Goal: Task Accomplishment & Management: Use online tool/utility

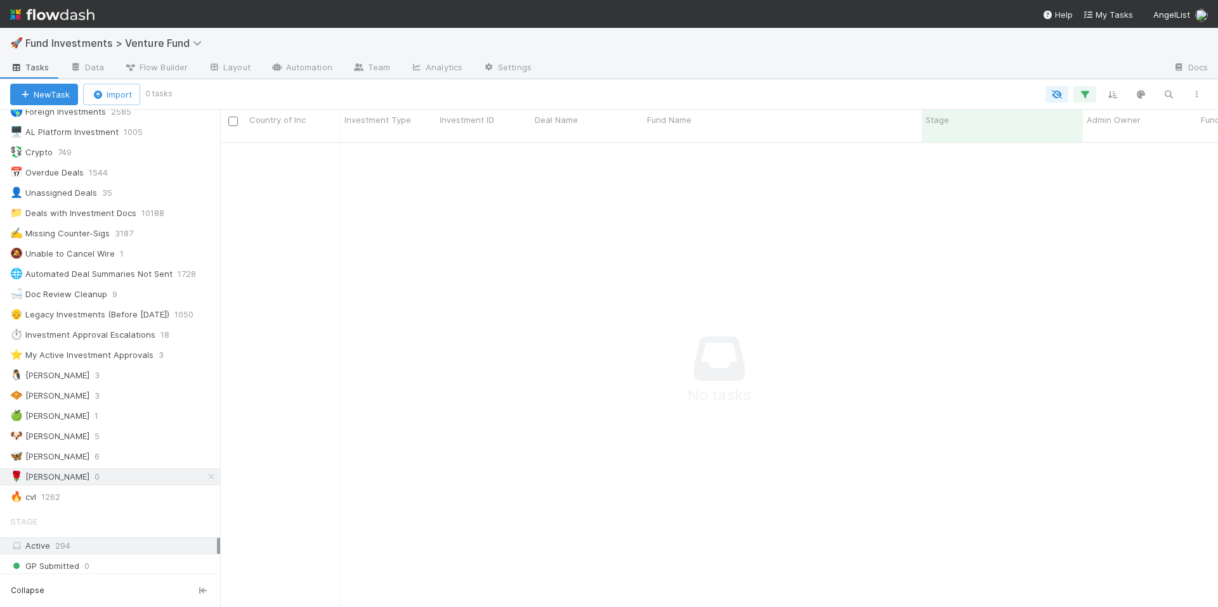
scroll to position [58, 0]
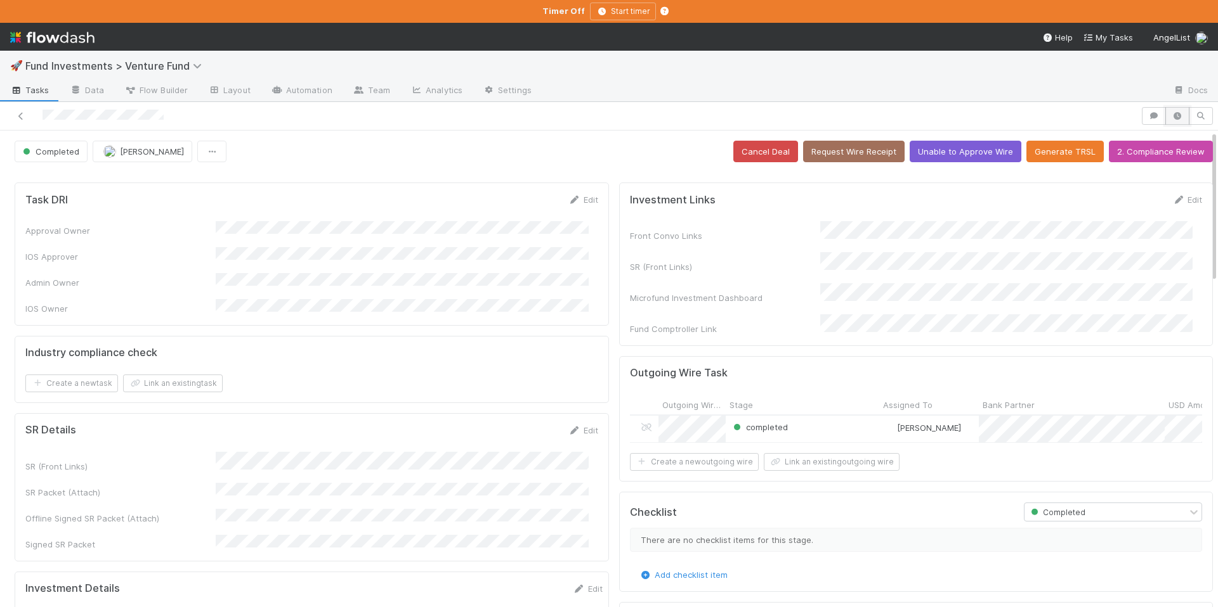
click at [1171, 116] on icon "button" at bounding box center [1177, 116] width 13 height 8
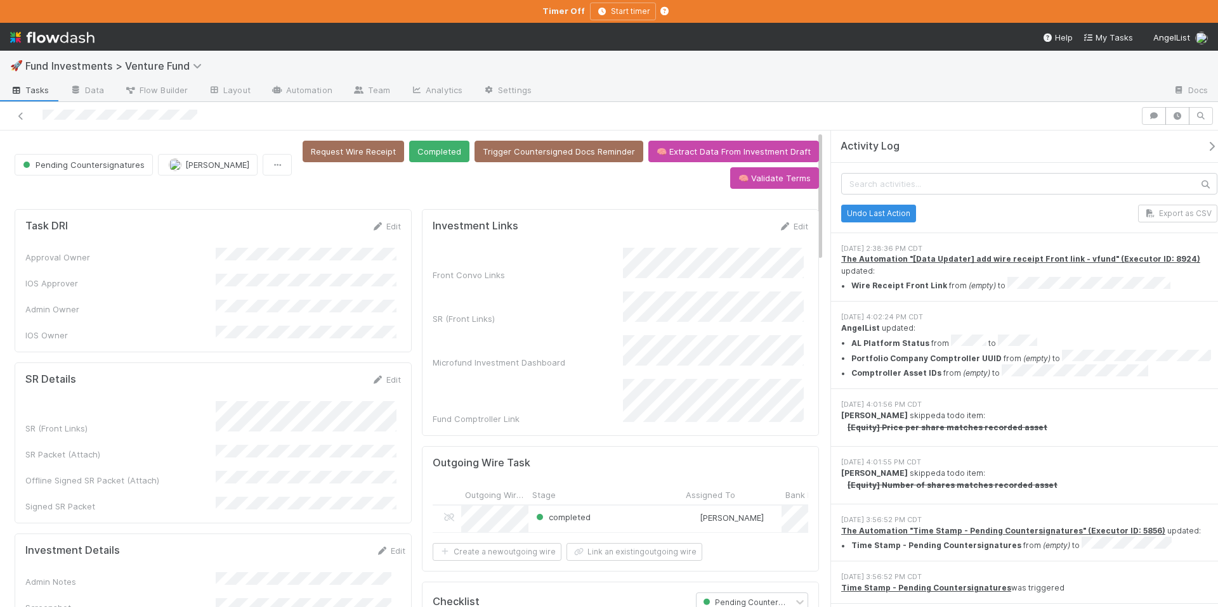
click at [1205, 148] on icon "button" at bounding box center [1211, 146] width 13 height 10
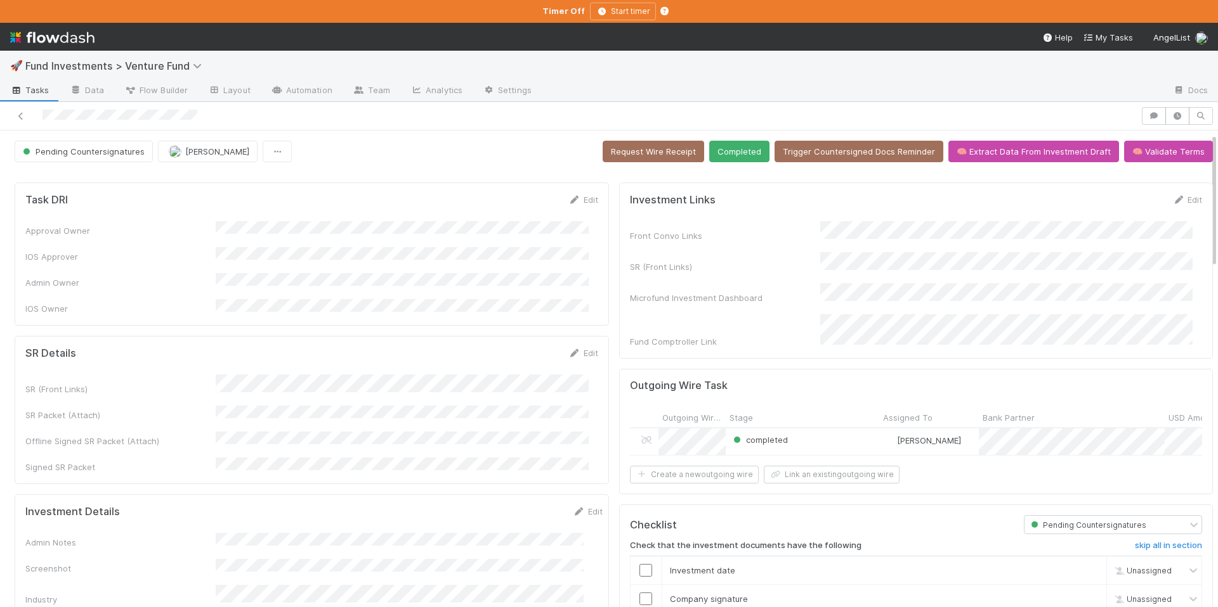
scroll to position [199, 0]
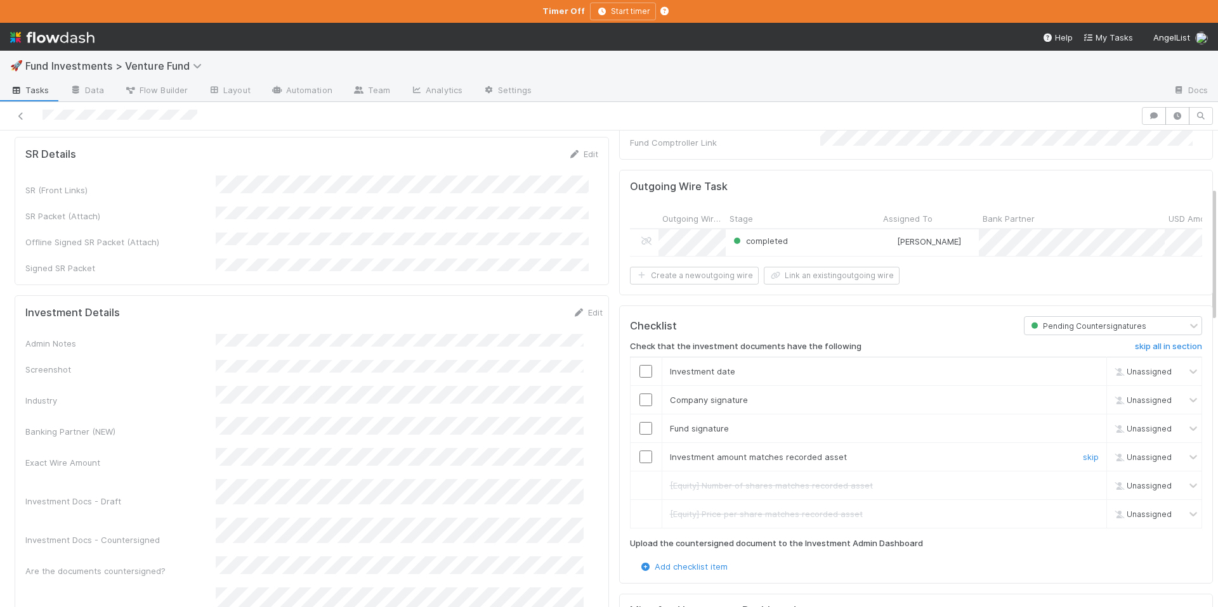
click at [641, 454] on input "checkbox" at bounding box center [645, 457] width 13 height 13
click at [639, 429] on input "checkbox" at bounding box center [645, 428] width 13 height 13
click at [639, 398] on input "checkbox" at bounding box center [645, 400] width 13 height 13
click at [639, 372] on input "checkbox" at bounding box center [645, 371] width 13 height 13
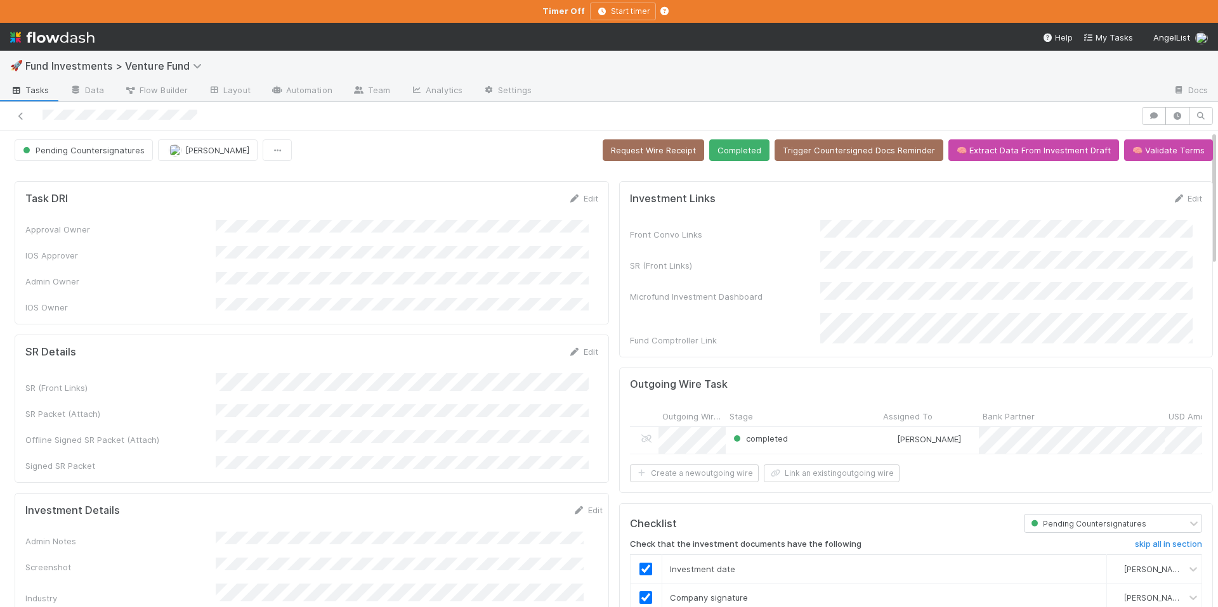
scroll to position [0, 0]
click at [735, 147] on button "Completed" at bounding box center [739, 152] width 60 height 22
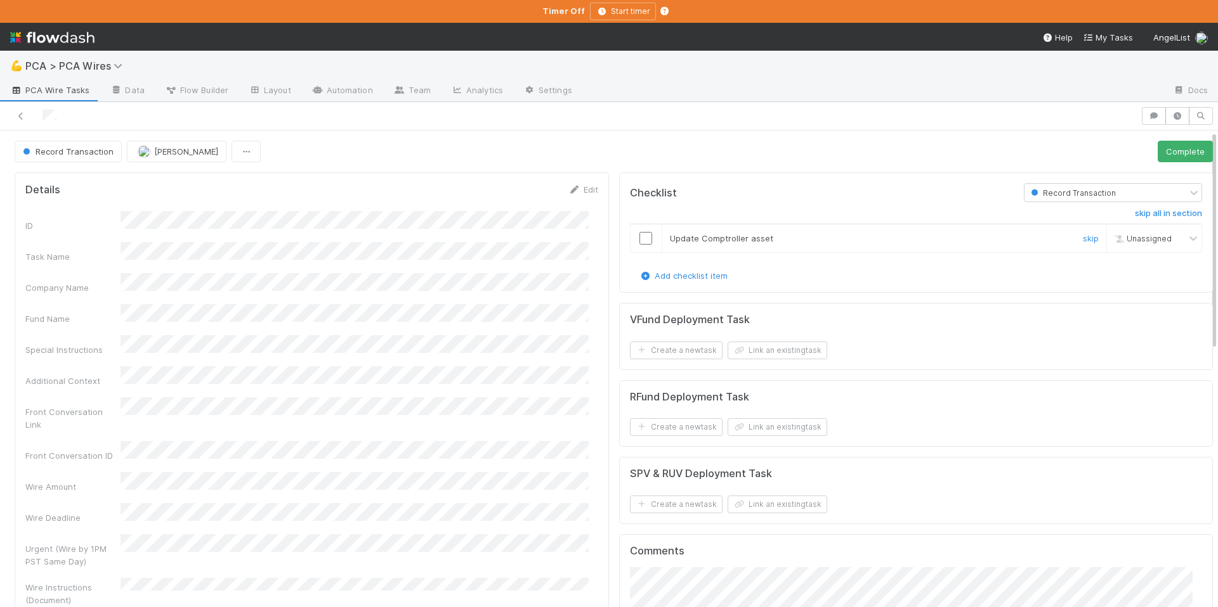
click at [639, 235] on input "checkbox" at bounding box center [645, 238] width 13 height 13
click at [1166, 157] on button "Complete" at bounding box center [1184, 152] width 55 height 22
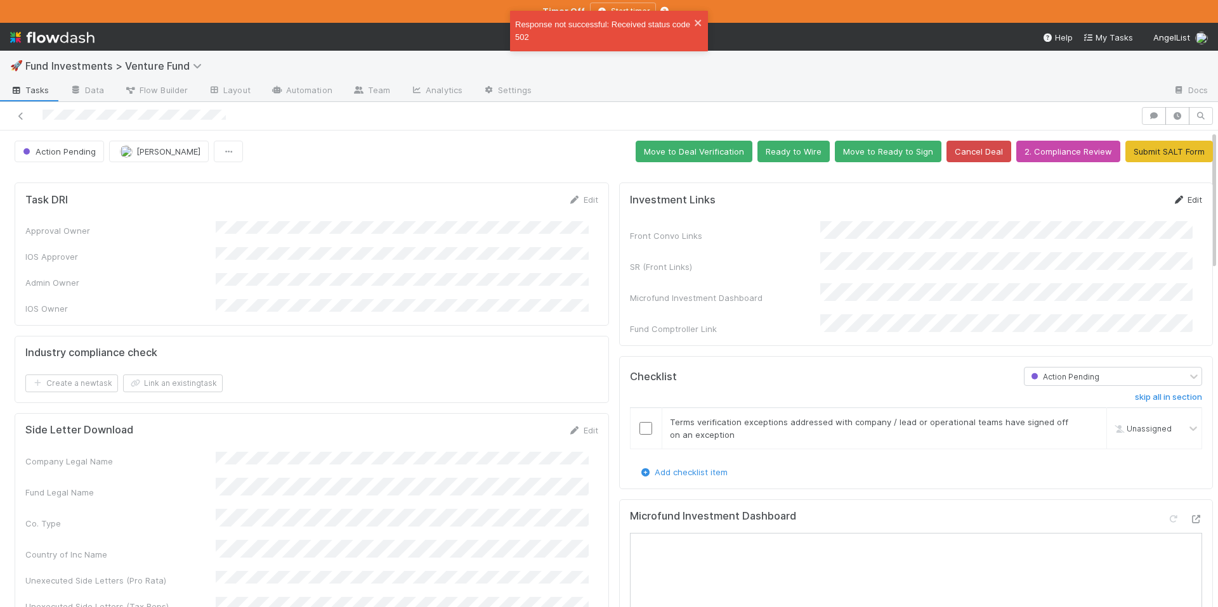
click at [1172, 197] on link "Edit" at bounding box center [1187, 200] width 30 height 10
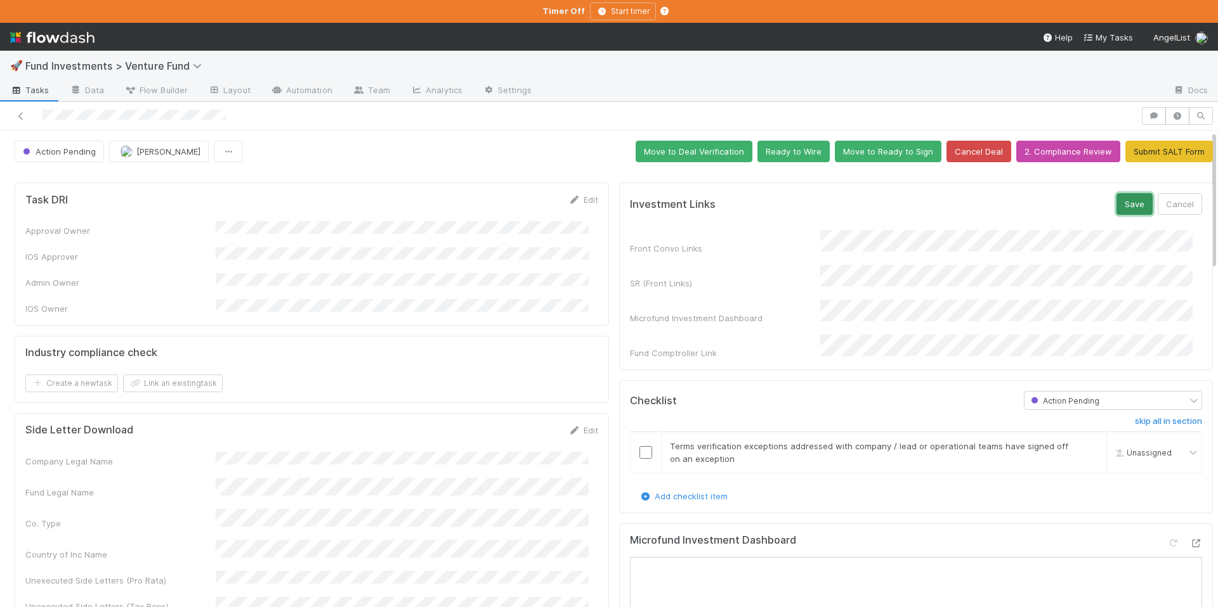
click at [1119, 204] on button "Save" at bounding box center [1134, 204] width 36 height 22
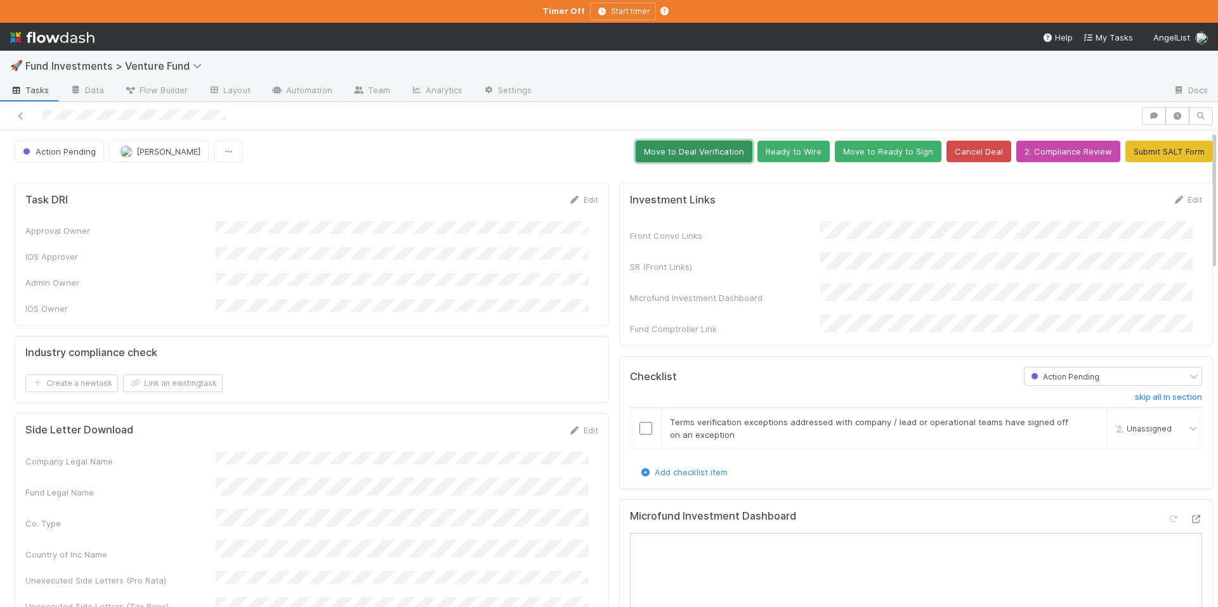
click at [687, 150] on button "Move to Deal Verification" at bounding box center [693, 152] width 117 height 22
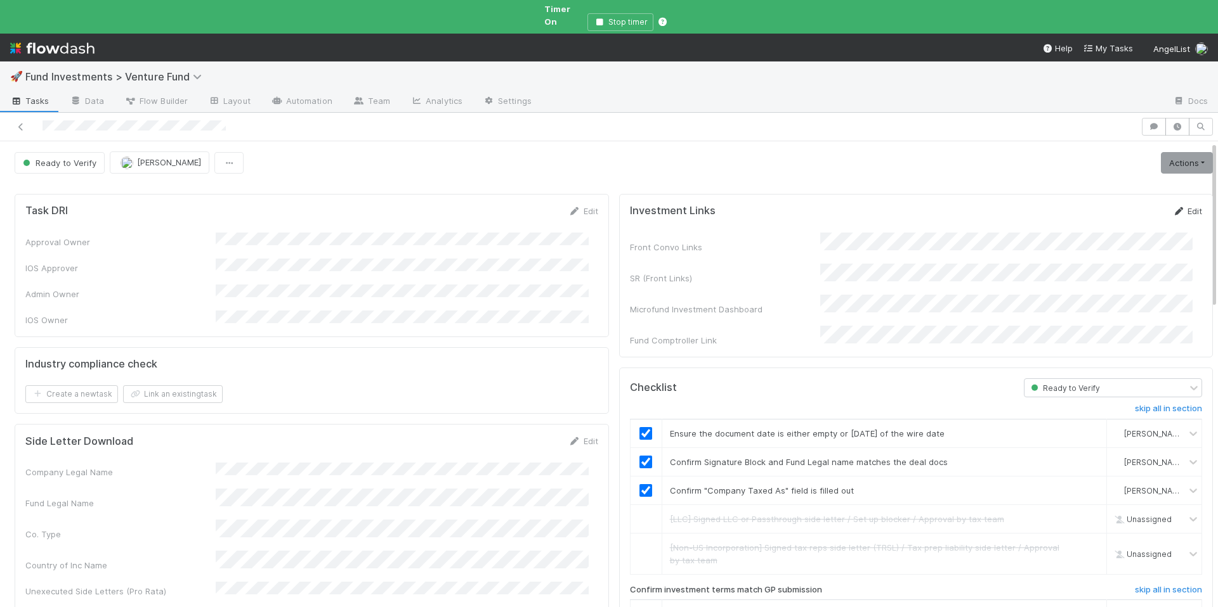
click at [1172, 206] on link "Edit" at bounding box center [1187, 211] width 30 height 10
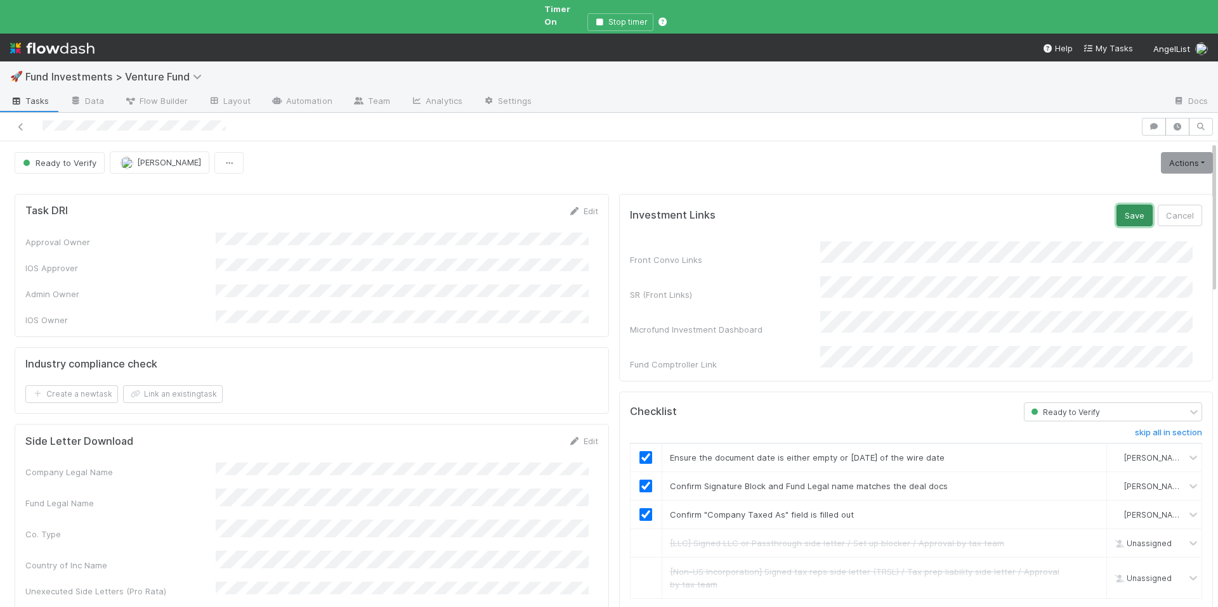
click at [1116, 206] on button "Save" at bounding box center [1134, 216] width 36 height 22
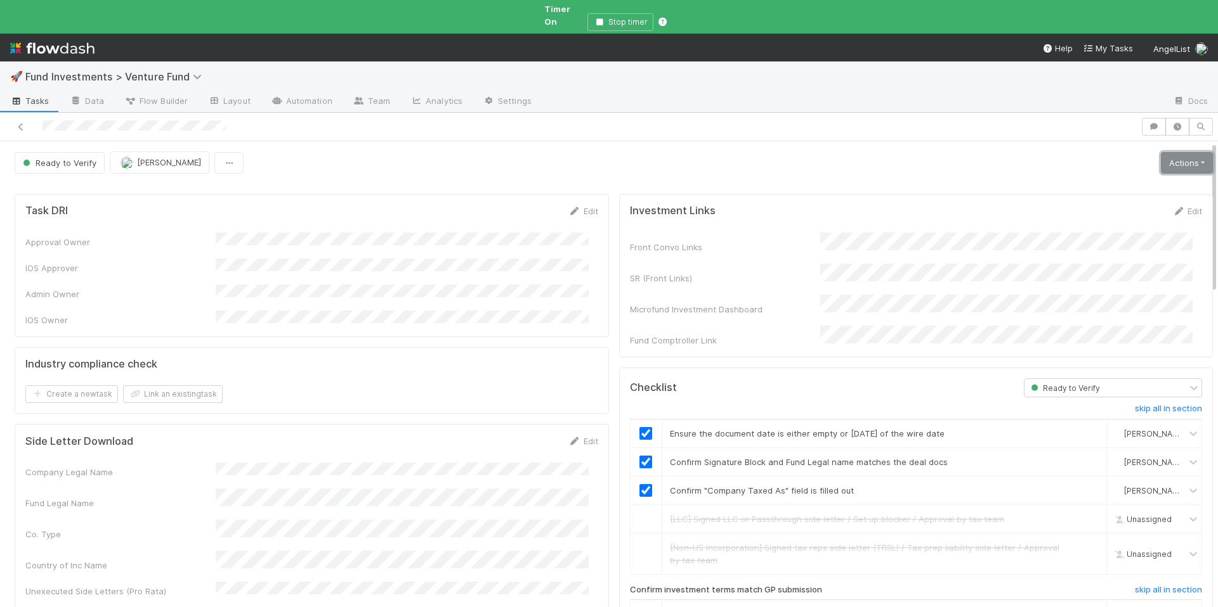
click at [1188, 152] on link "Actions" at bounding box center [1186, 163] width 52 height 22
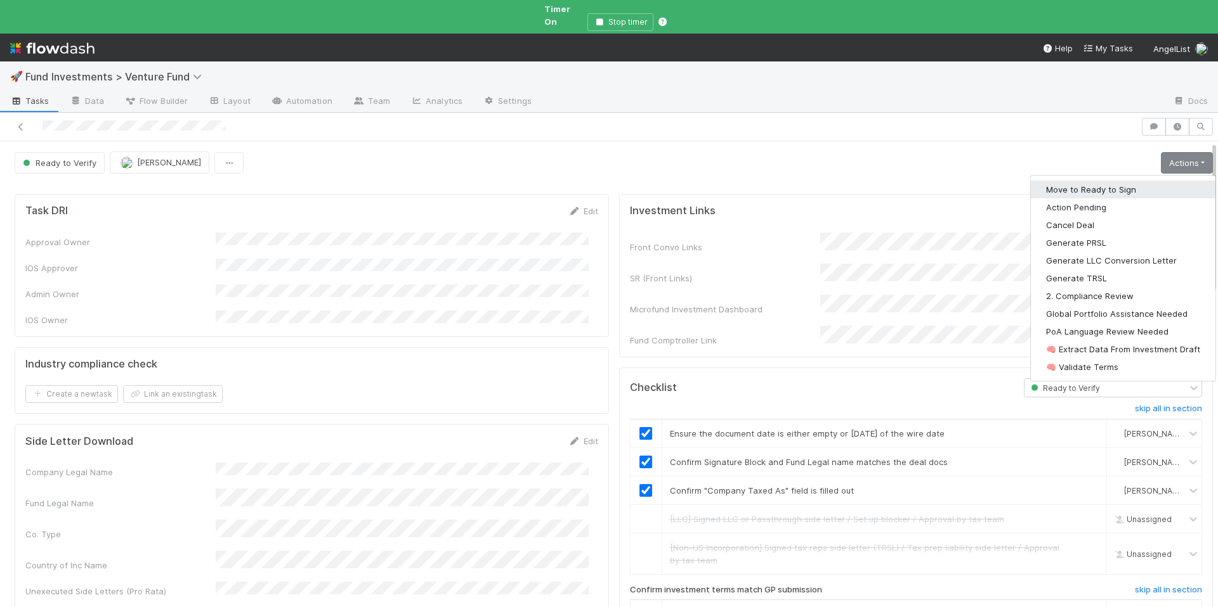
click at [1153, 181] on button "Move to Ready to Sign" at bounding box center [1122, 190] width 185 height 18
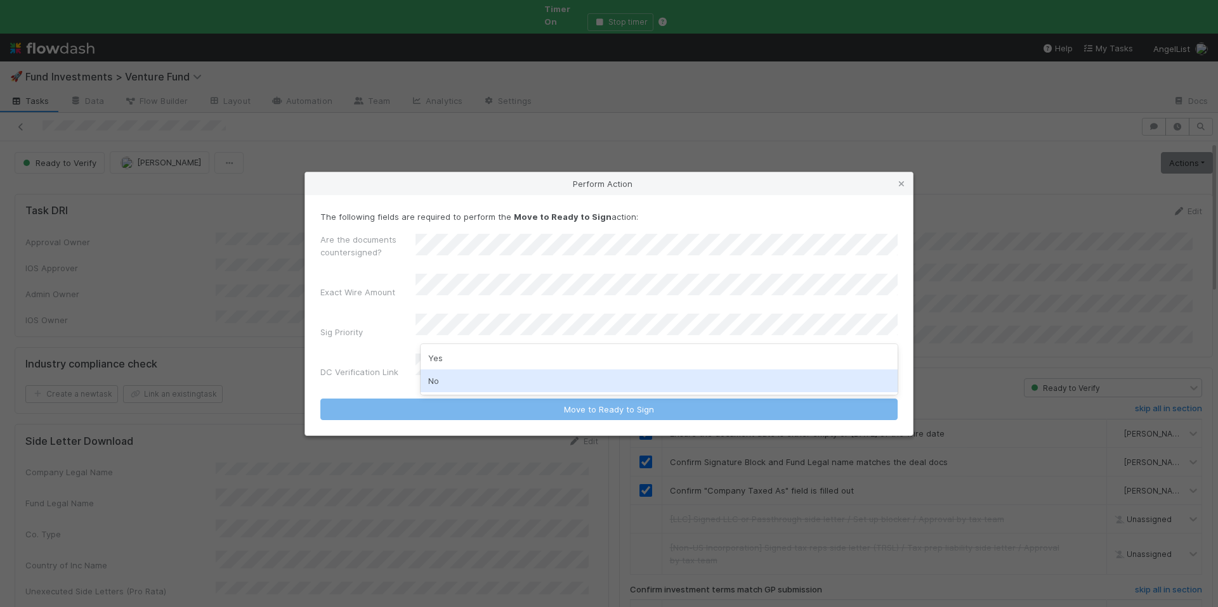
drag, startPoint x: 473, startPoint y: 380, endPoint x: 480, endPoint y: 381, distance: 7.1
click at [474, 380] on div "No" at bounding box center [658, 381] width 477 height 23
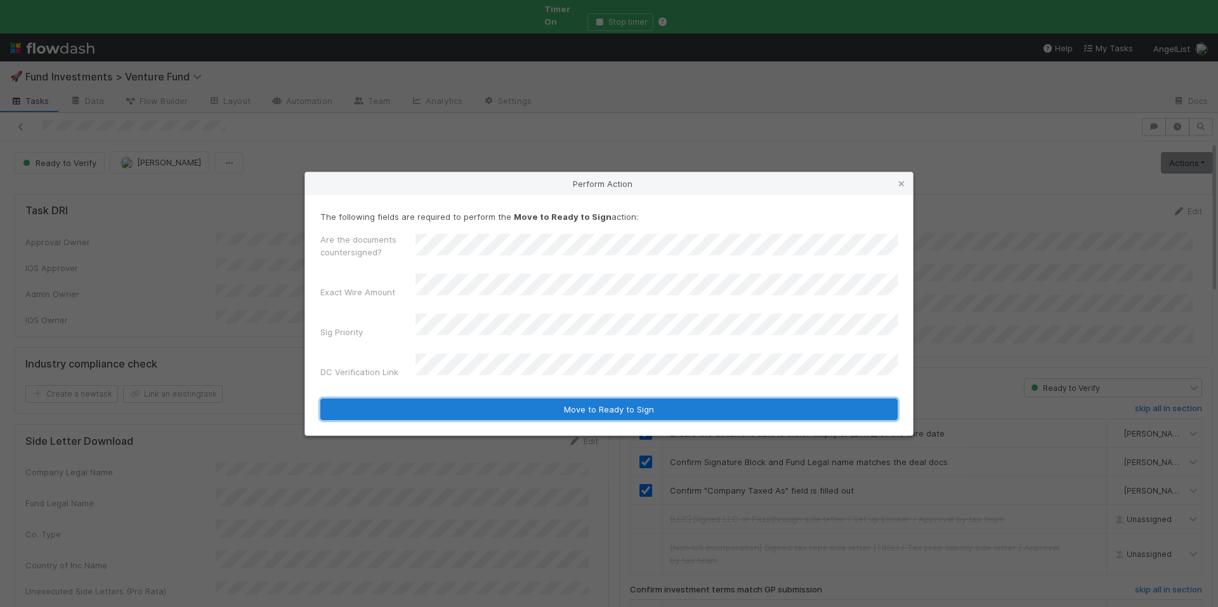
click at [498, 399] on button "Move to Ready to Sign" at bounding box center [608, 410] width 577 height 22
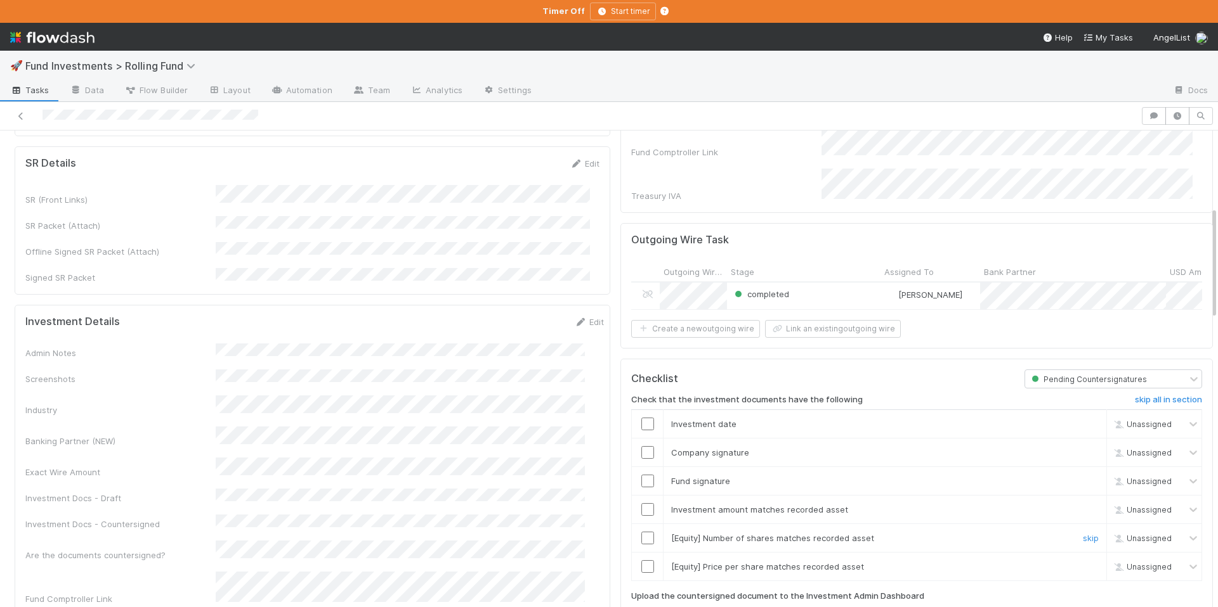
scroll to position [321, 0]
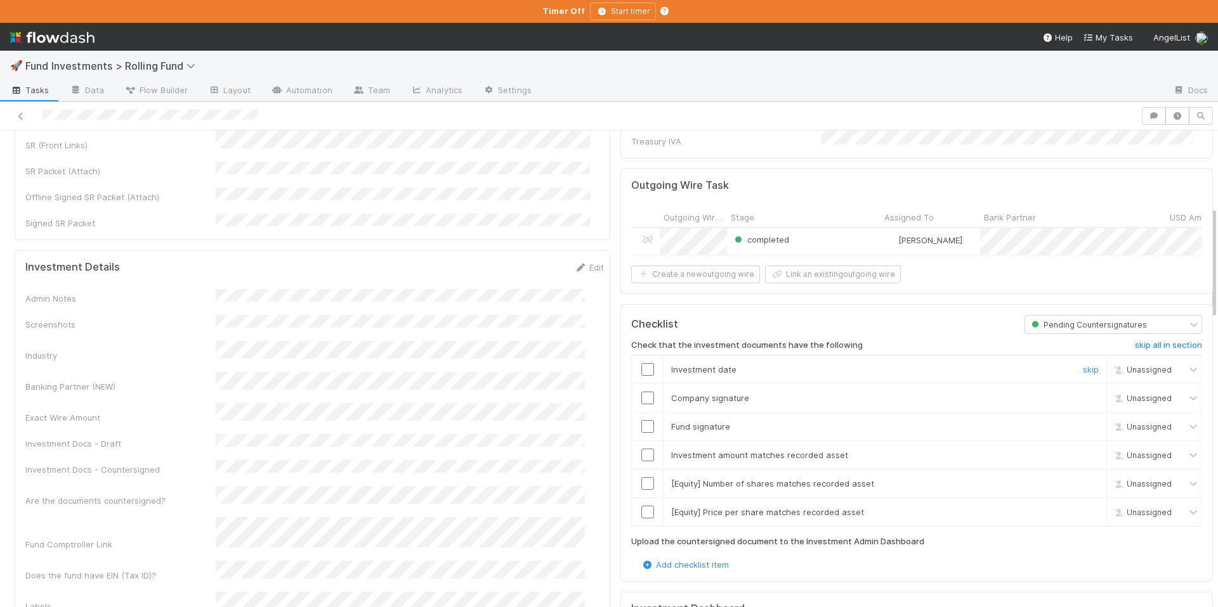
click at [641, 363] on input "checkbox" at bounding box center [647, 369] width 13 height 13
click at [641, 420] on input "checkbox" at bounding box center [647, 426] width 13 height 13
click at [644, 392] on div at bounding box center [647, 398] width 31 height 13
click at [641, 392] on input "checkbox" at bounding box center [647, 398] width 13 height 13
click at [641, 451] on input "checkbox" at bounding box center [647, 455] width 13 height 13
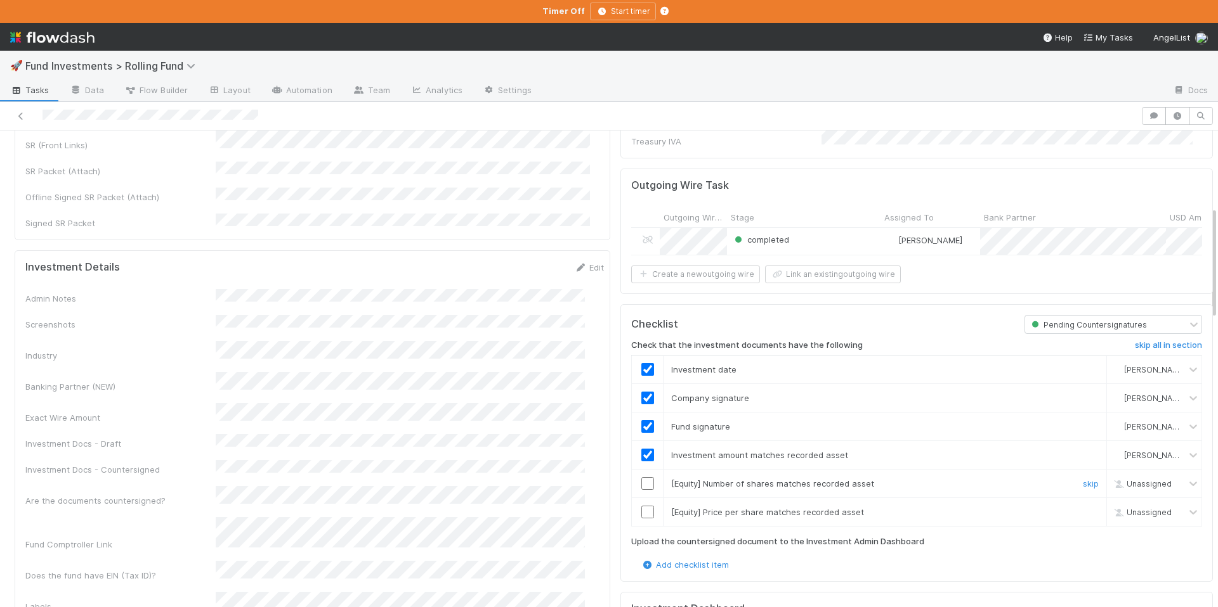
drag, startPoint x: 637, startPoint y: 476, endPoint x: 639, endPoint y: 498, distance: 21.6
click at [641, 477] on input "checkbox" at bounding box center [647, 483] width 13 height 13
click at [641, 506] on input "checkbox" at bounding box center [647, 512] width 13 height 13
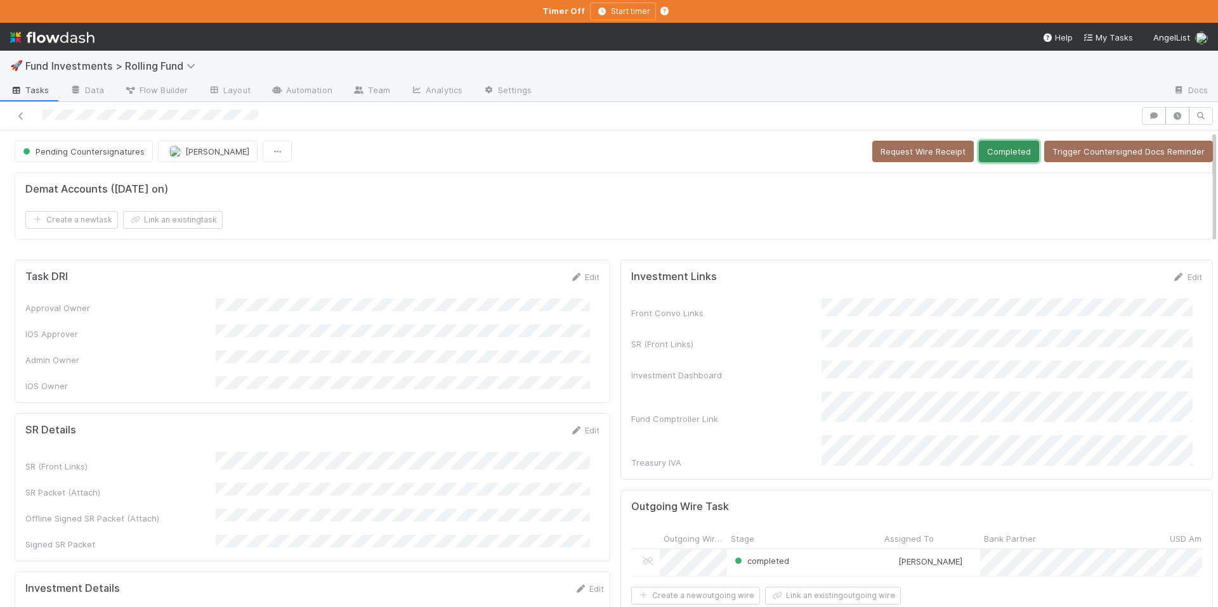
click at [982, 145] on button "Completed" at bounding box center [1008, 152] width 60 height 22
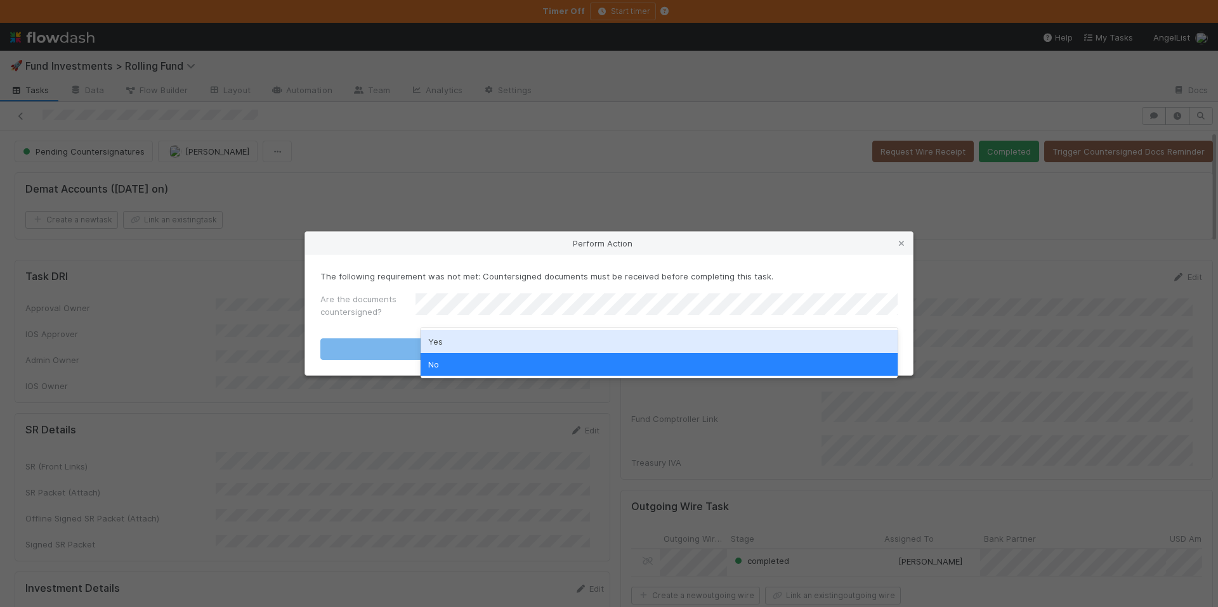
click at [466, 335] on div "Yes" at bounding box center [658, 341] width 477 height 23
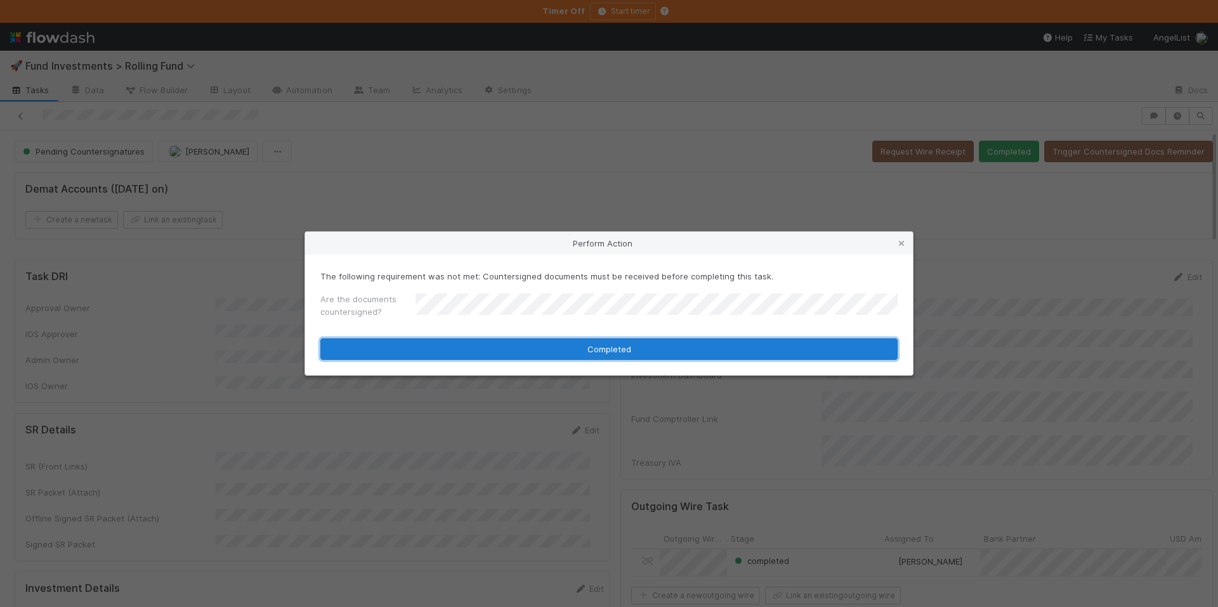
click at [485, 344] on button "Completed" at bounding box center [608, 350] width 577 height 22
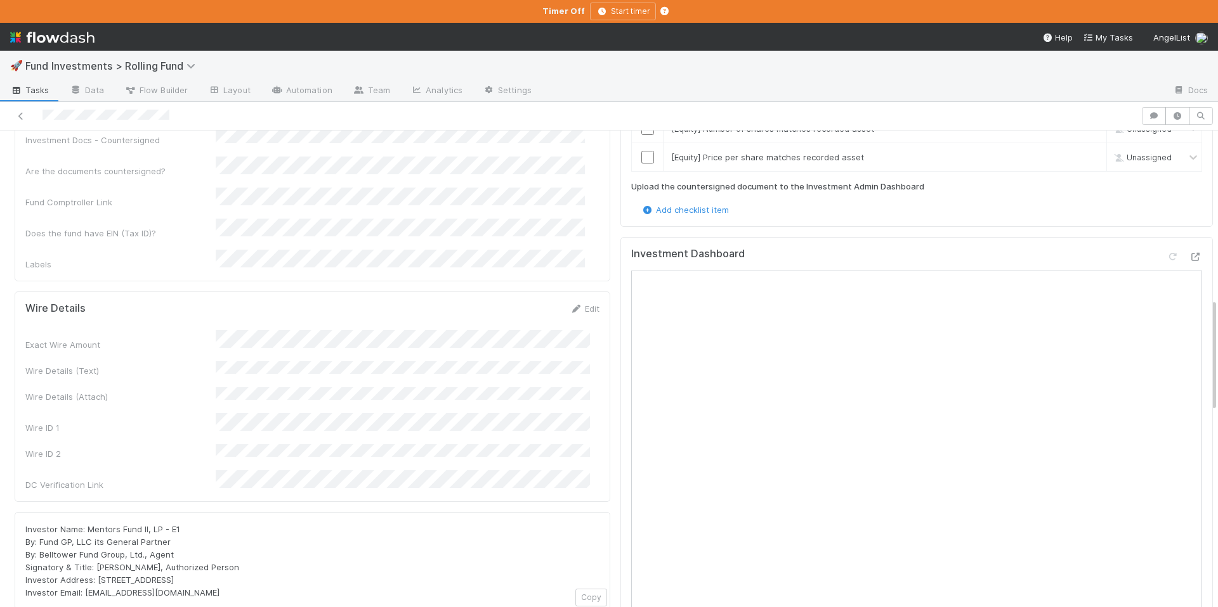
scroll to position [502, 0]
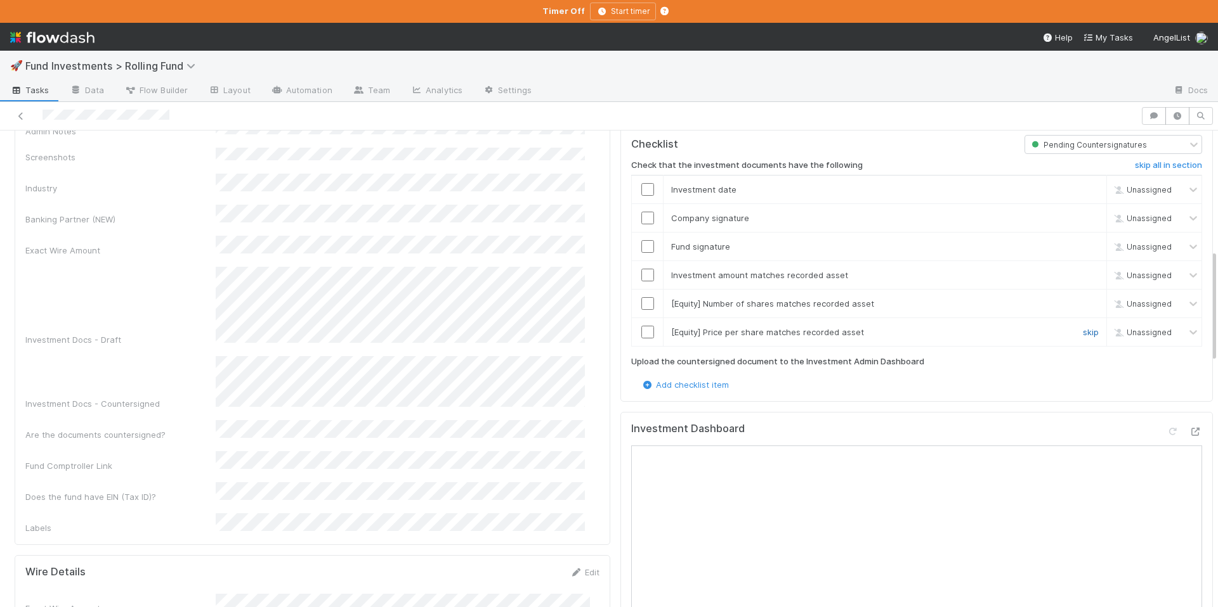
click at [1082, 328] on link "skip" at bounding box center [1090, 332] width 16 height 10
drag, startPoint x: 1069, startPoint y: 301, endPoint x: 1073, endPoint y: 306, distance: 6.9
click at [1082, 301] on link "skip" at bounding box center [1090, 304] width 16 height 10
drag, startPoint x: 633, startPoint y: 270, endPoint x: 637, endPoint y: 250, distance: 20.6
click at [641, 270] on input "checkbox" at bounding box center [647, 275] width 13 height 13
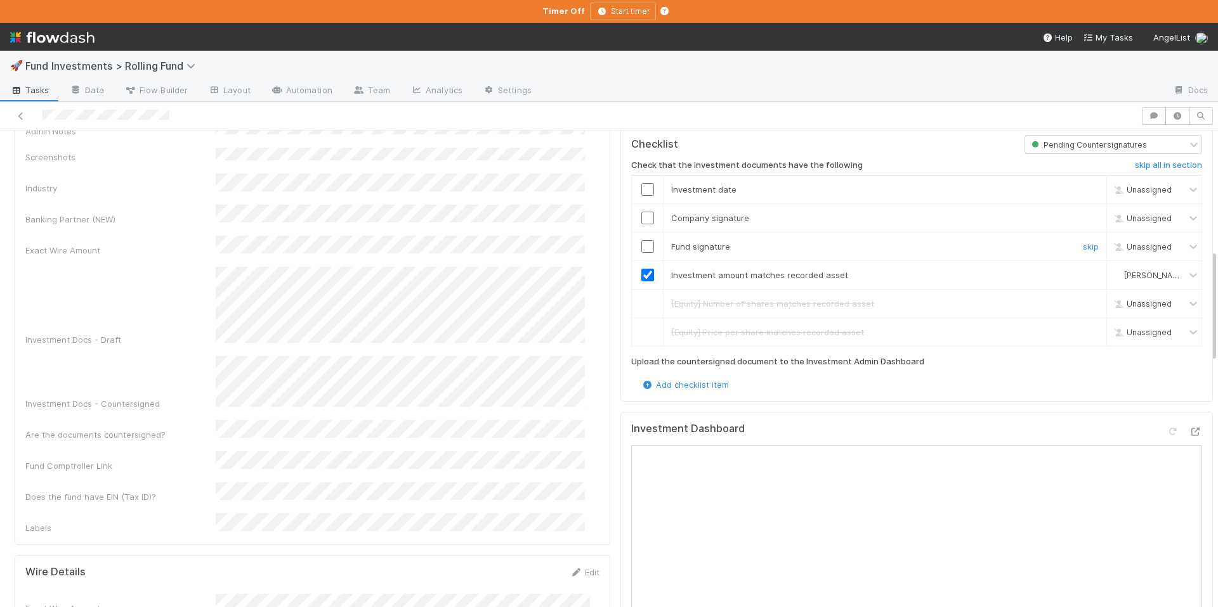
click at [641, 240] on input "checkbox" at bounding box center [647, 246] width 13 height 13
click at [641, 205] on td at bounding box center [648, 218] width 32 height 29
click at [641, 212] on input "checkbox" at bounding box center [647, 218] width 13 height 13
click at [641, 240] on input "checkbox" at bounding box center [647, 246] width 13 height 13
click at [641, 183] on input "checkbox" at bounding box center [647, 189] width 13 height 13
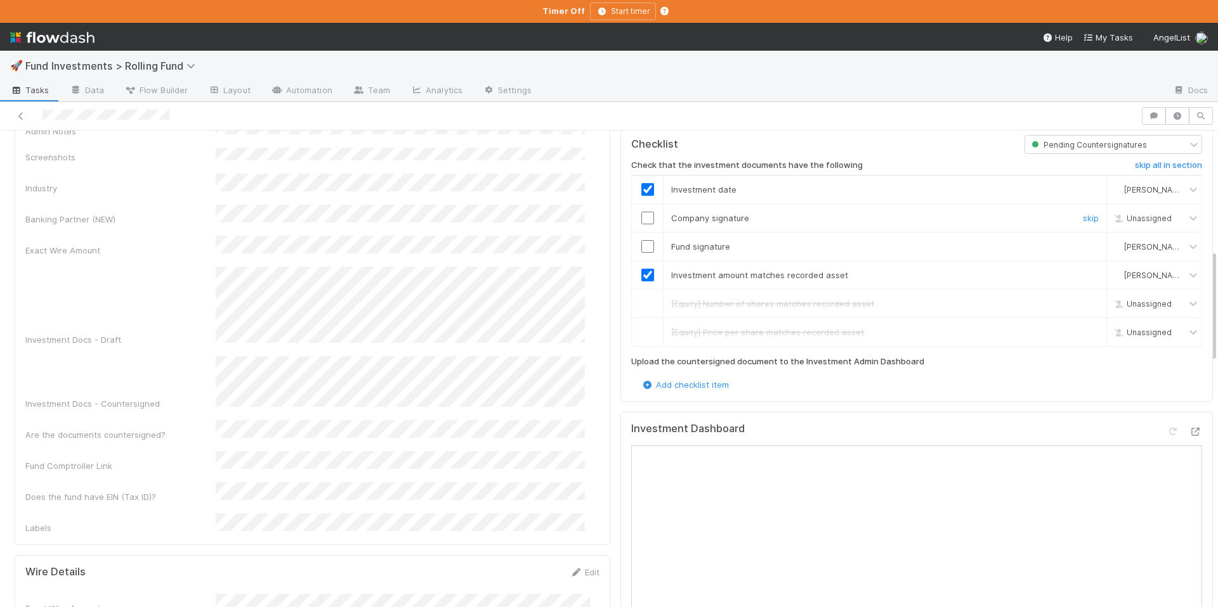
click at [641, 214] on input "checkbox" at bounding box center [647, 218] width 13 height 13
click at [641, 240] on input "checkbox" at bounding box center [647, 246] width 13 height 13
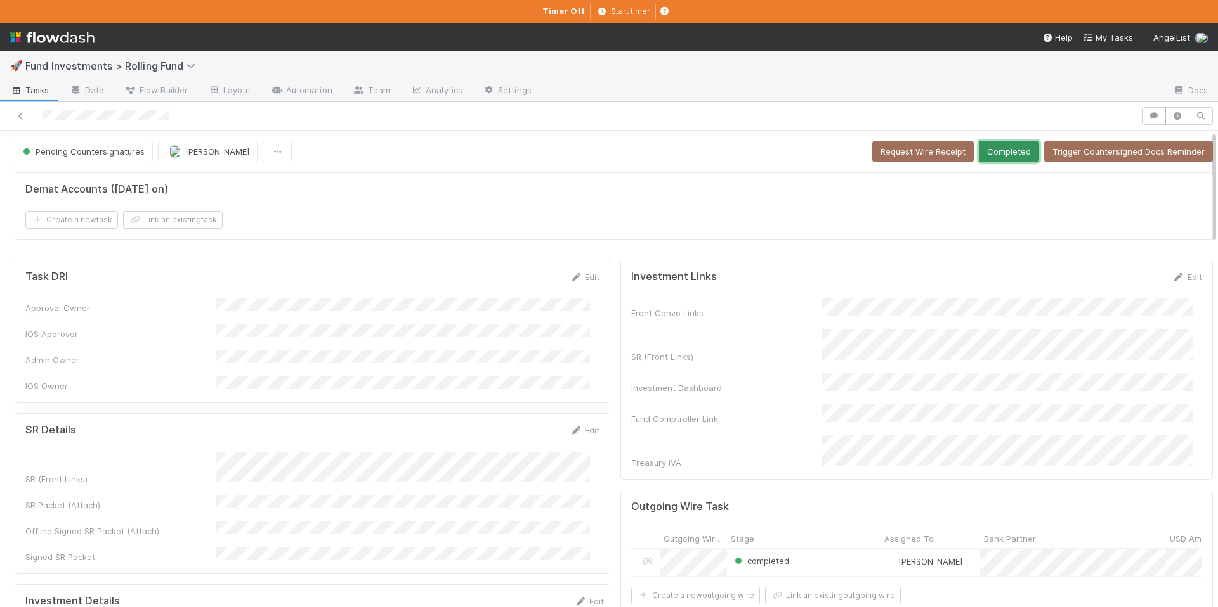
click at [991, 154] on button "Completed" at bounding box center [1008, 152] width 60 height 22
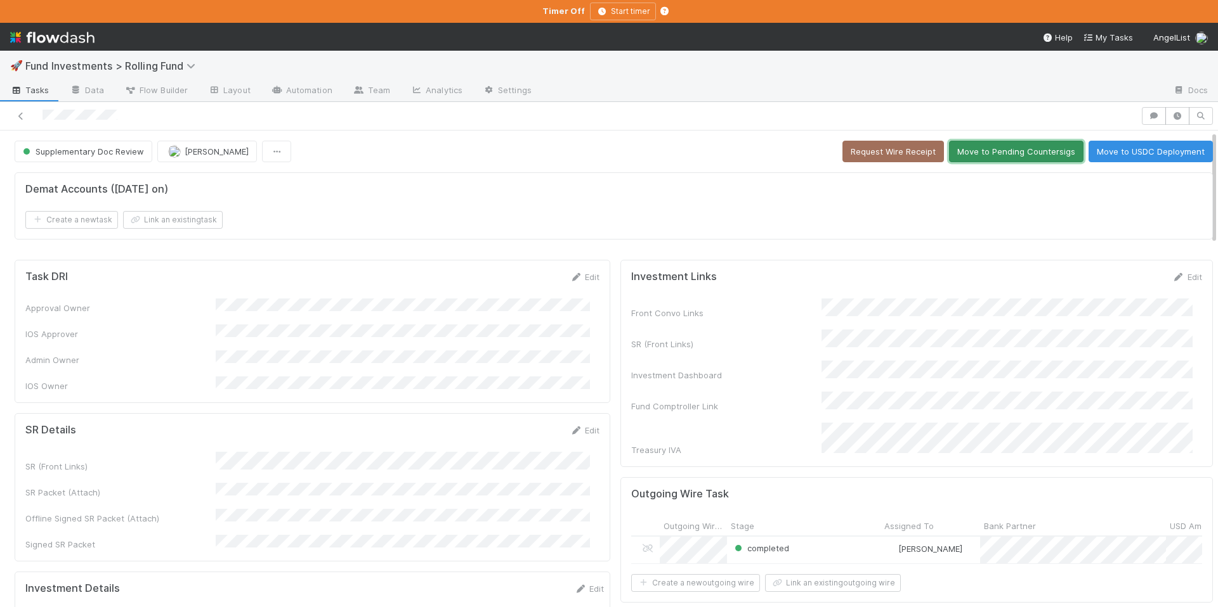
click at [958, 153] on button "Move to Pending Countersigs" at bounding box center [1016, 152] width 134 height 22
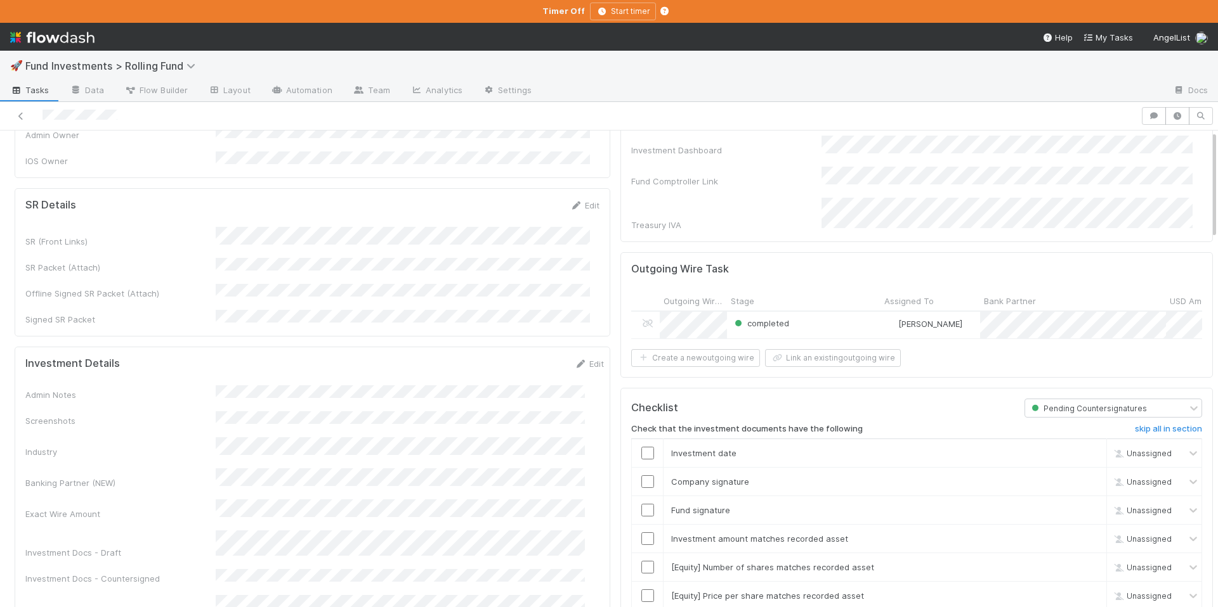
scroll to position [347, 0]
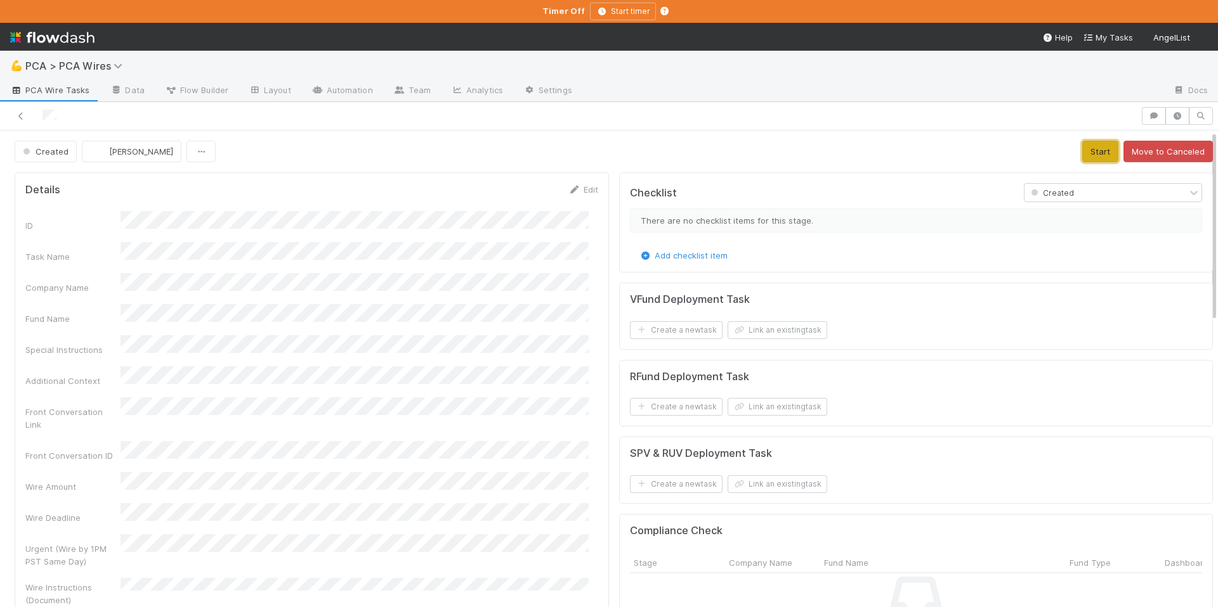
click at [1082, 157] on button "Start" at bounding box center [1100, 152] width 36 height 22
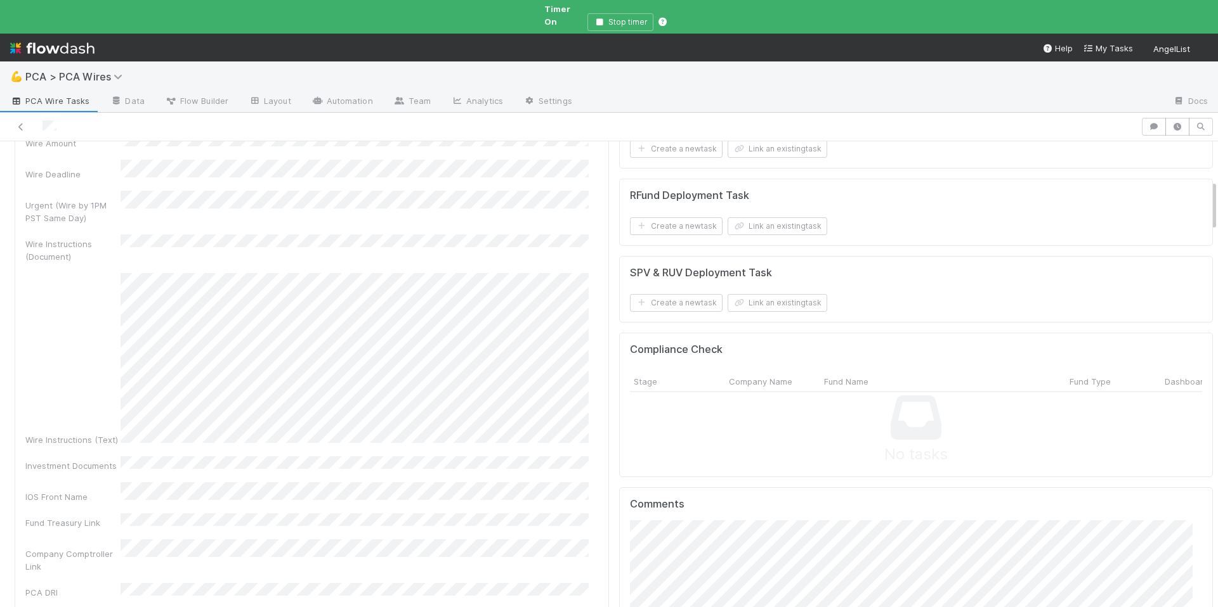
scroll to position [361, 0]
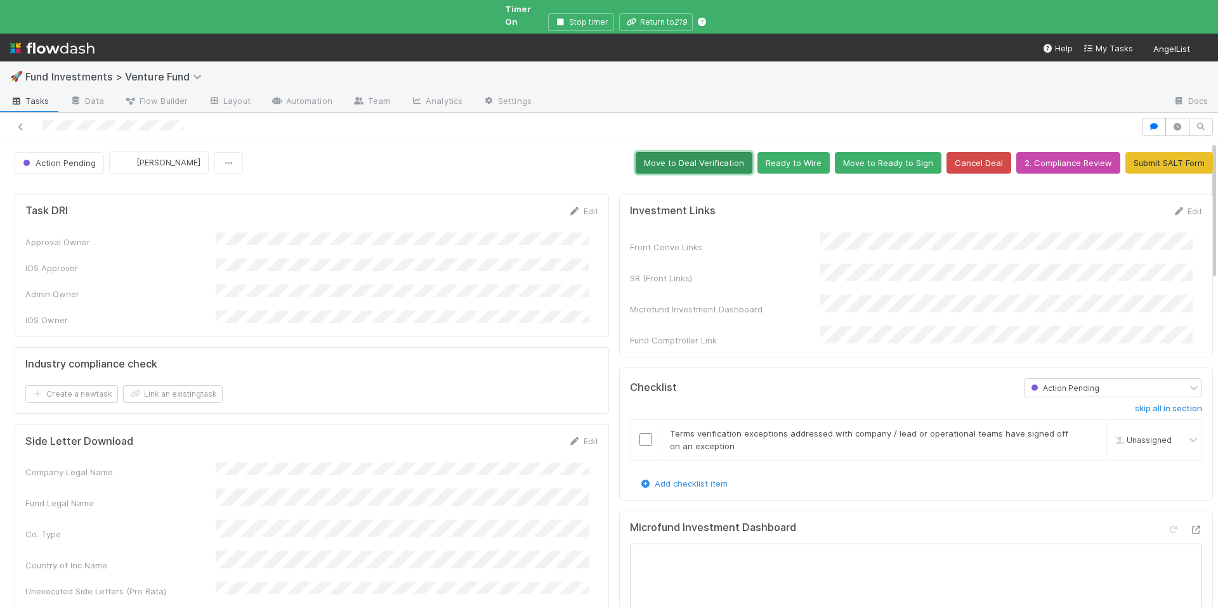
click at [677, 153] on button "Move to Deal Verification" at bounding box center [693, 163] width 117 height 22
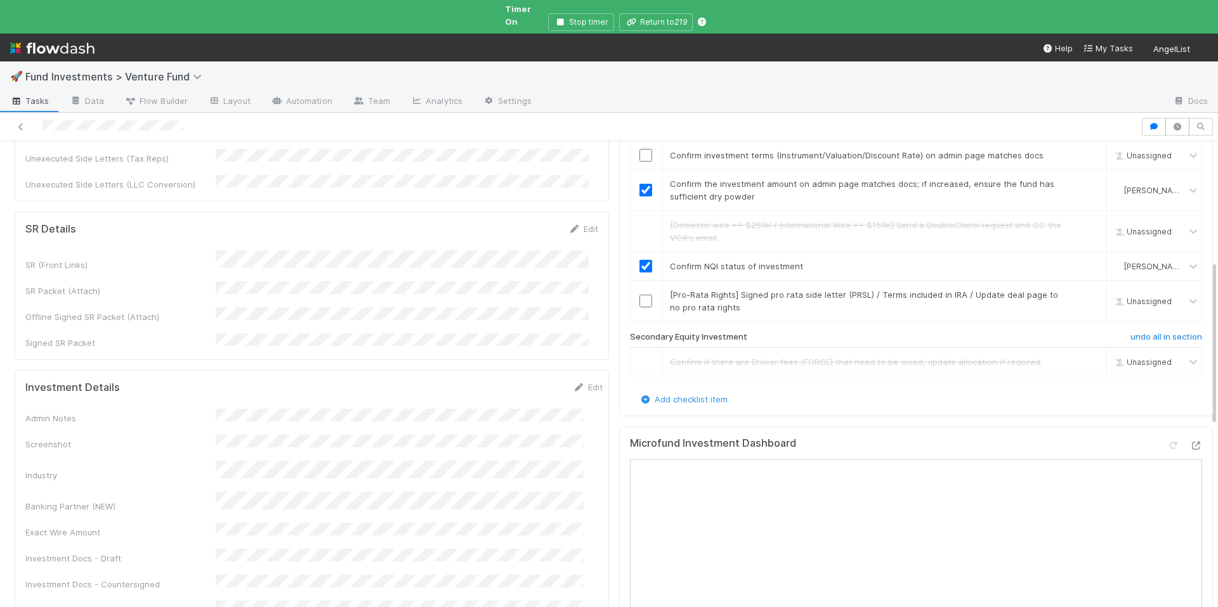
scroll to position [538, 0]
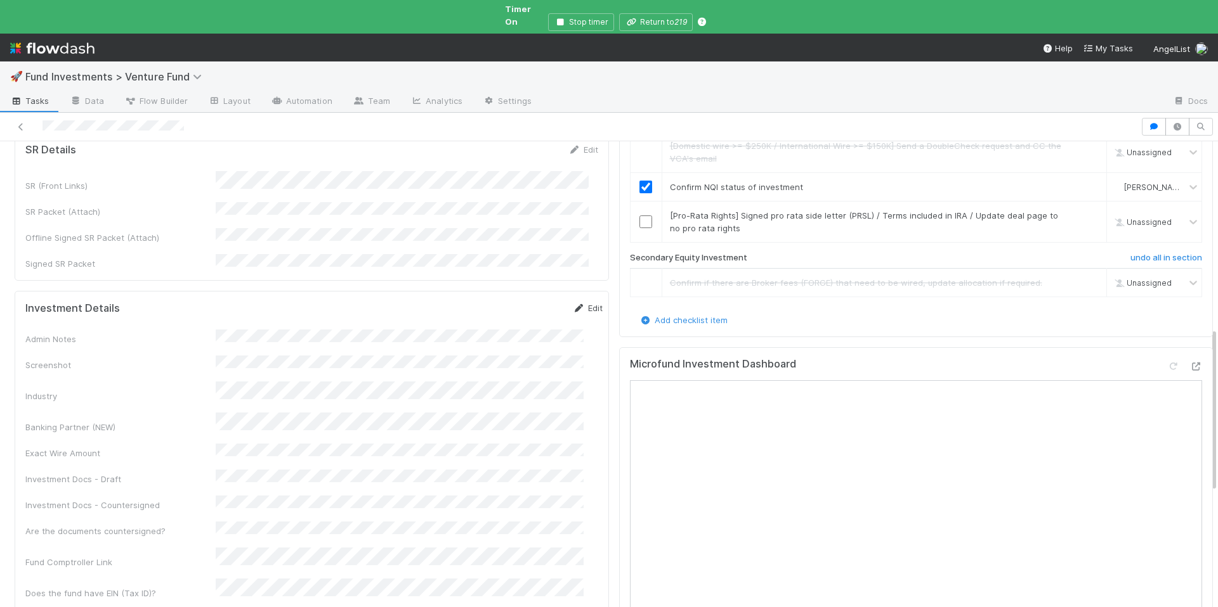
click at [576, 303] on link "Edit" at bounding box center [588, 308] width 30 height 10
click at [517, 302] on button "Save" at bounding box center [535, 313] width 36 height 22
click at [1082, 211] on link "skip" at bounding box center [1090, 216] width 16 height 10
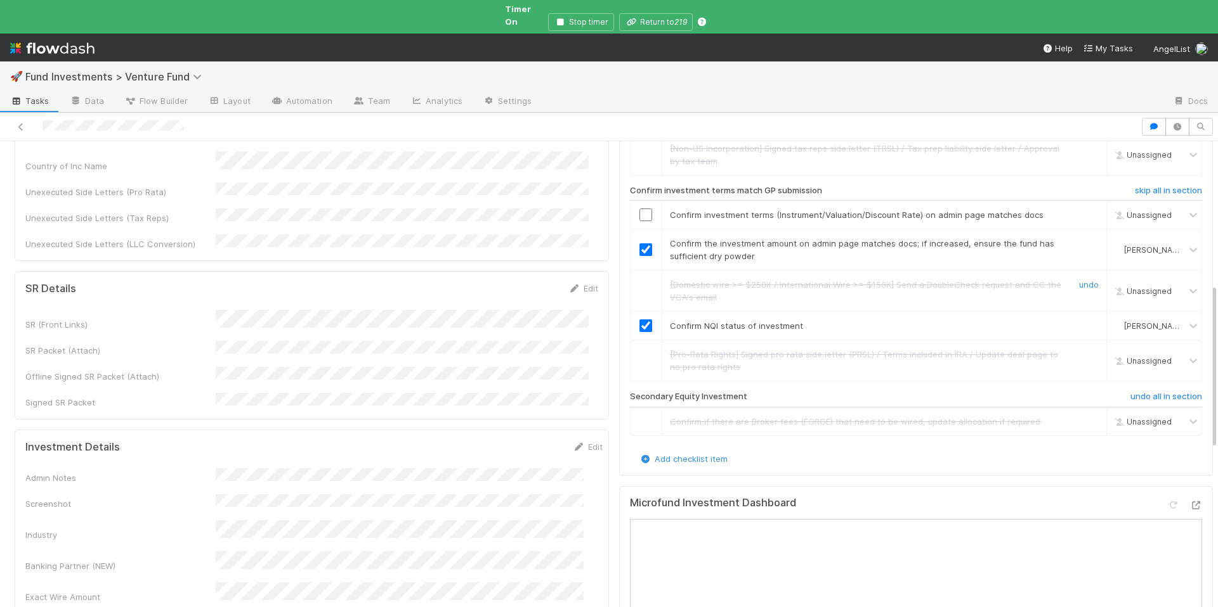
scroll to position [306, 0]
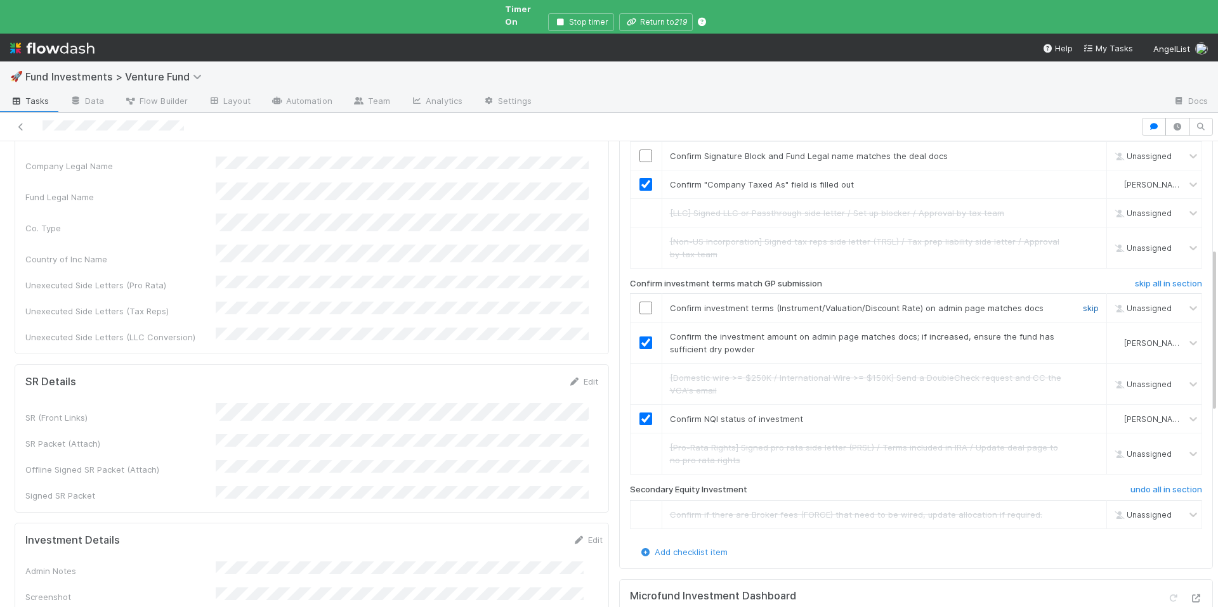
click at [1082, 303] on link "skip" at bounding box center [1090, 308] width 16 height 10
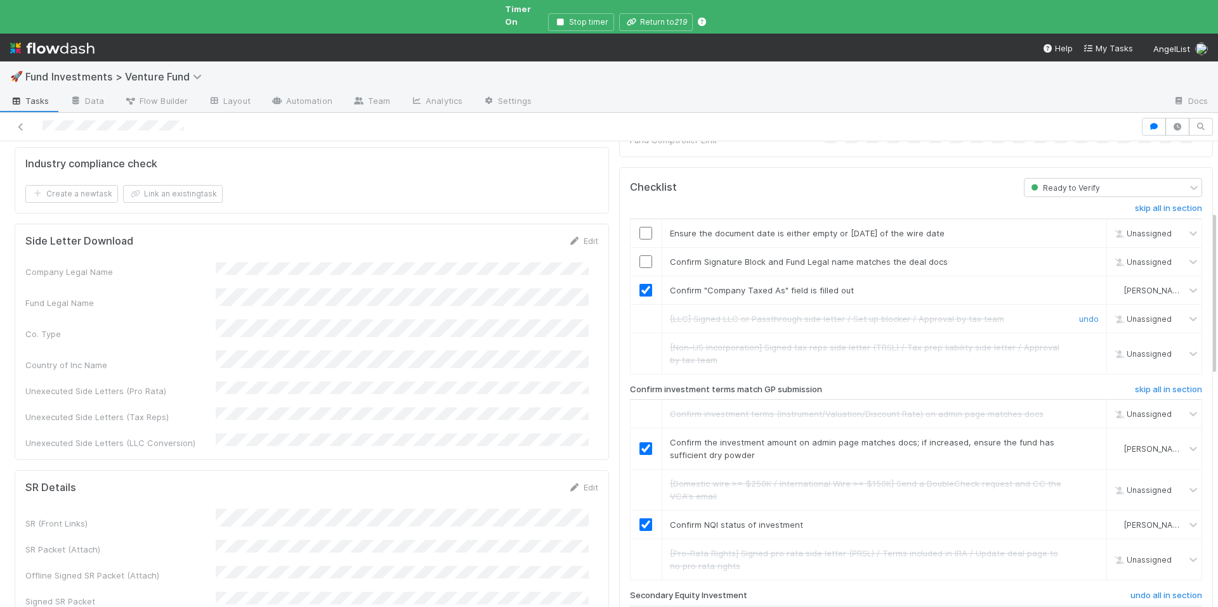
scroll to position [192, 0]
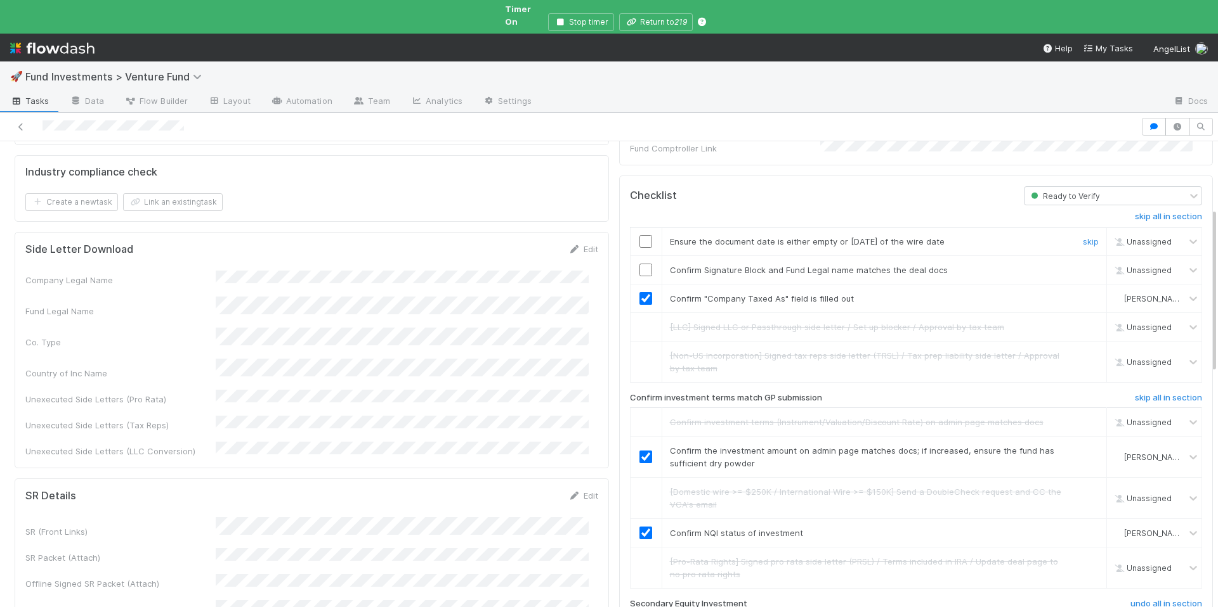
click at [639, 235] on input "checkbox" at bounding box center [645, 241] width 13 height 13
click at [639, 264] on input "checkbox" at bounding box center [645, 270] width 13 height 13
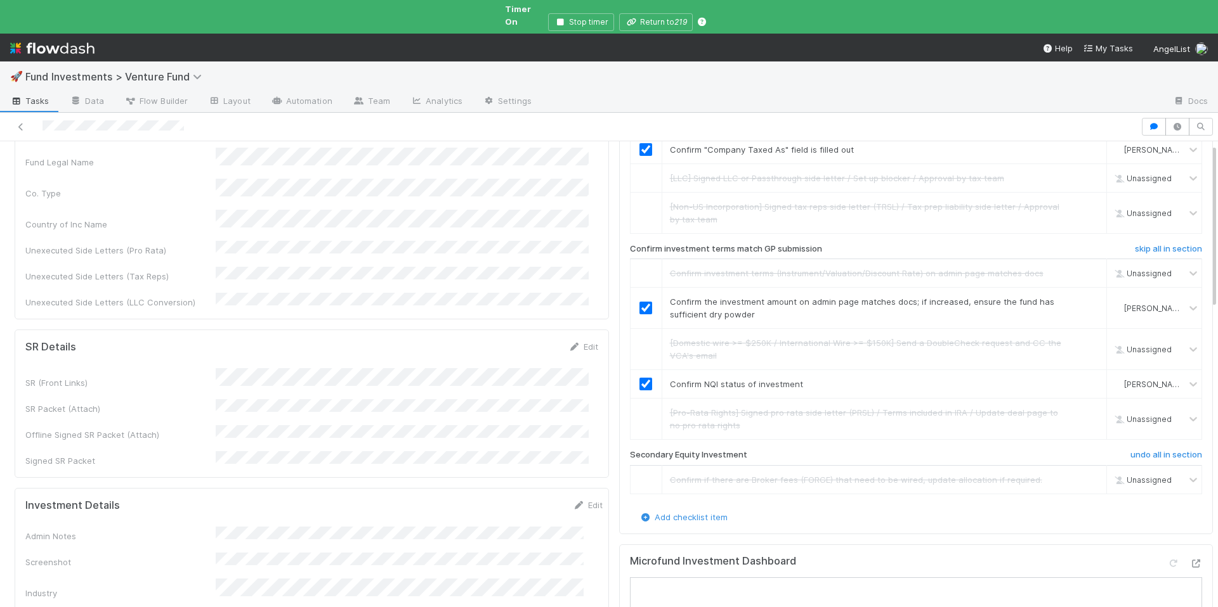
scroll to position [0, 0]
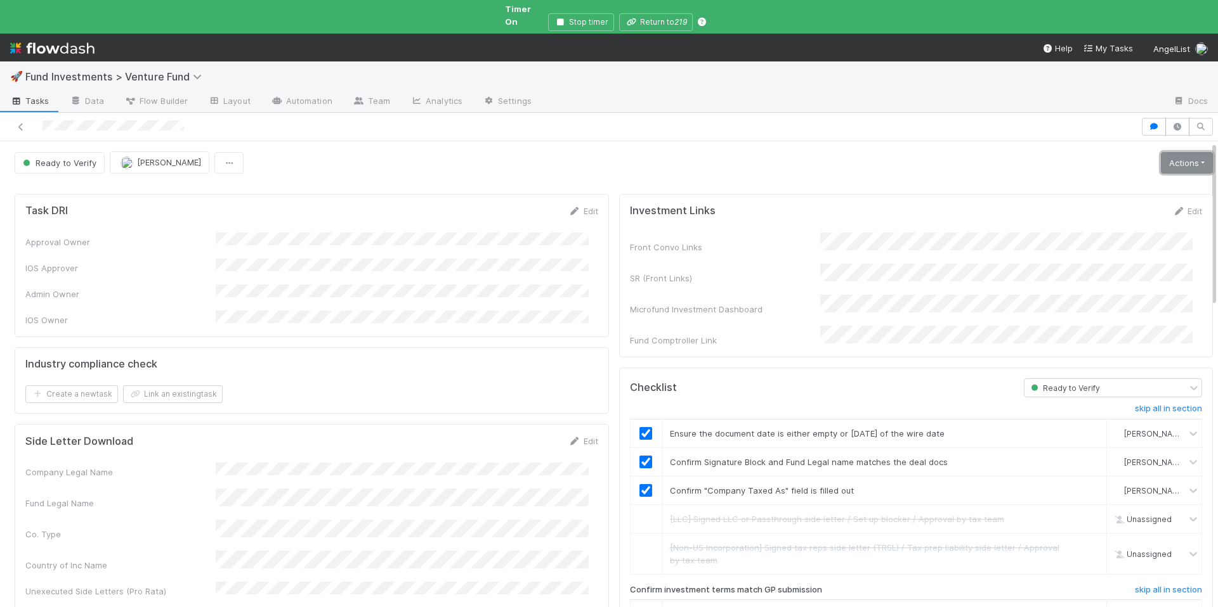
drag, startPoint x: 1150, startPoint y: 158, endPoint x: 1141, endPoint y: 160, distance: 8.5
click at [1160, 158] on link "Actions" at bounding box center [1186, 163] width 52 height 22
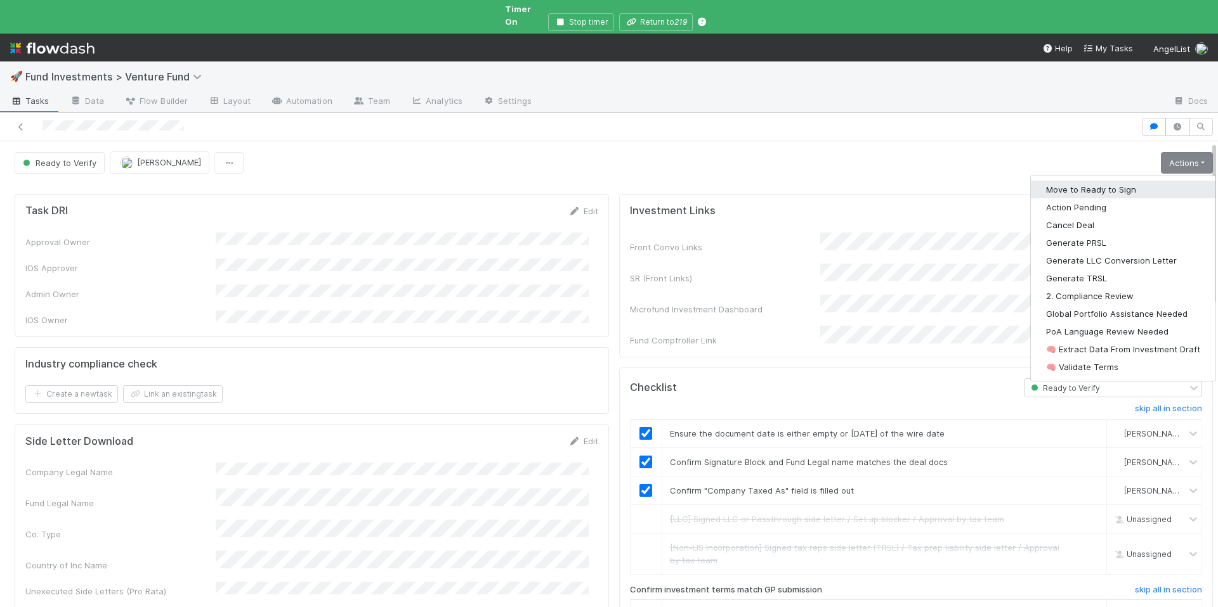
click at [1082, 181] on button "Move to Ready to Sign" at bounding box center [1122, 190] width 185 height 18
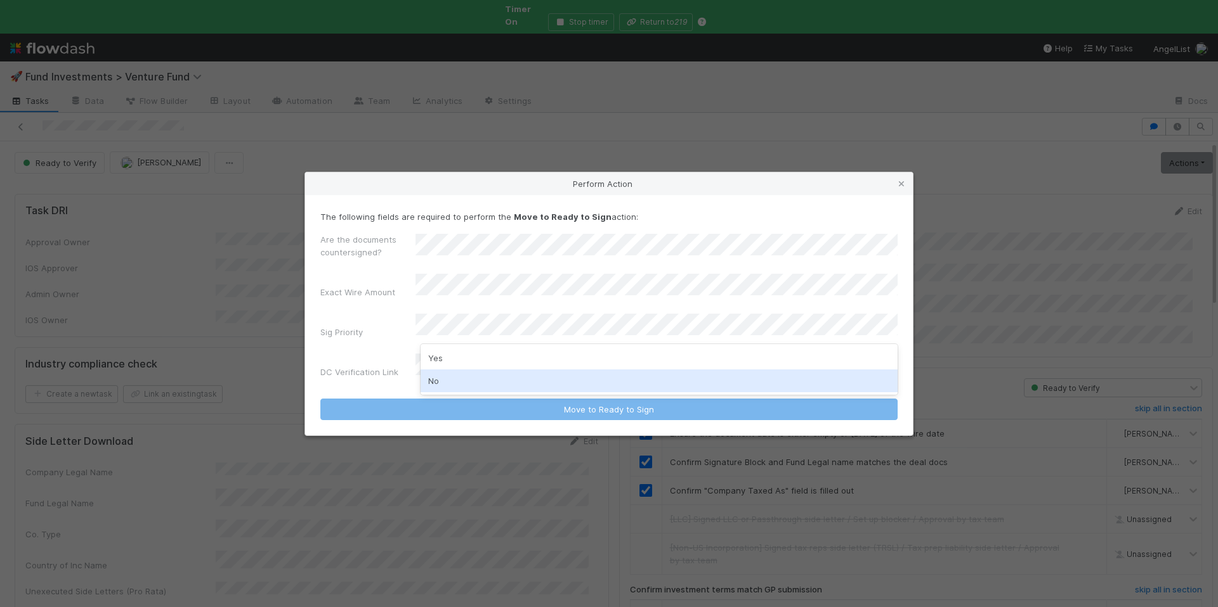
drag, startPoint x: 487, startPoint y: 384, endPoint x: 488, endPoint y: 372, distance: 11.4
click at [487, 381] on div "No" at bounding box center [658, 381] width 477 height 23
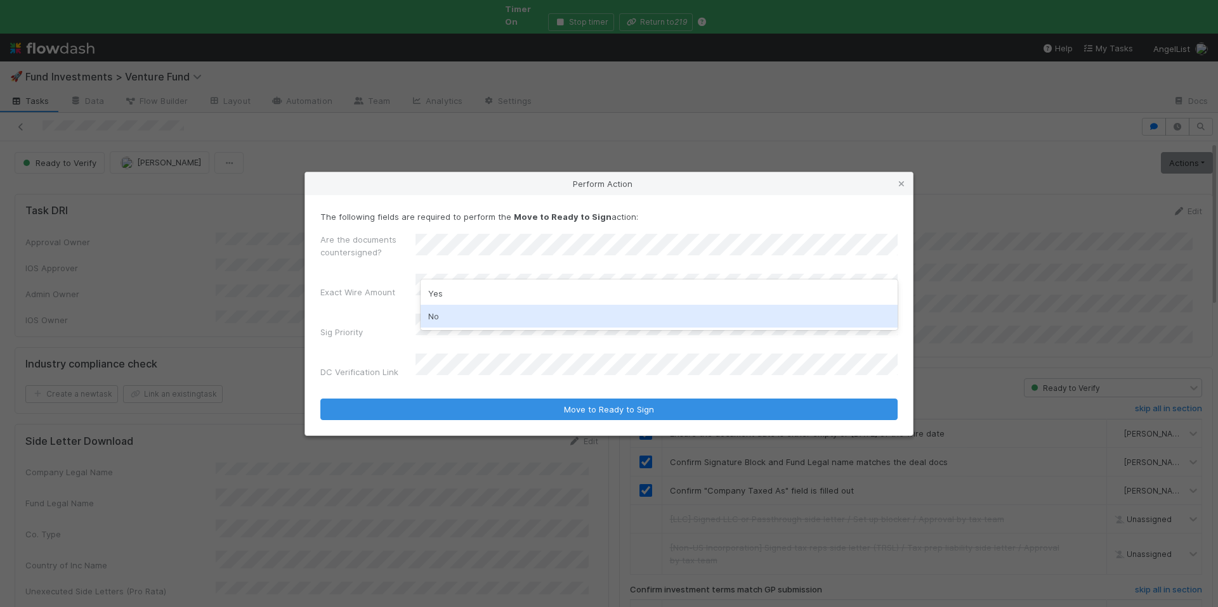
click at [451, 318] on div "No" at bounding box center [658, 316] width 477 height 23
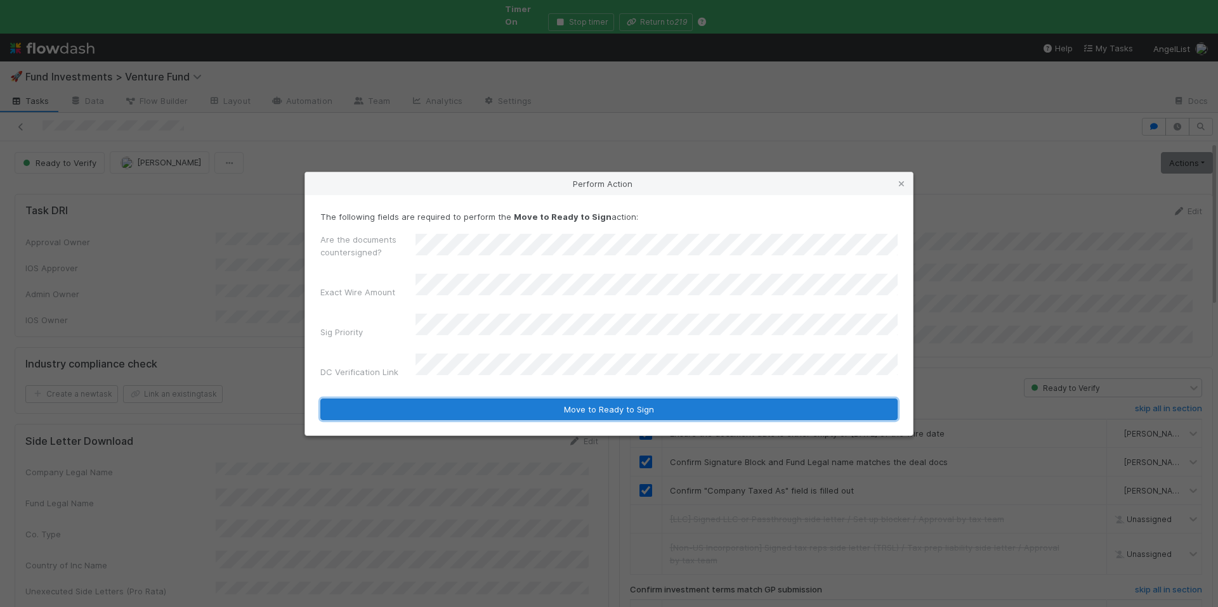
click at [578, 399] on button "Move to Ready to Sign" at bounding box center [608, 410] width 577 height 22
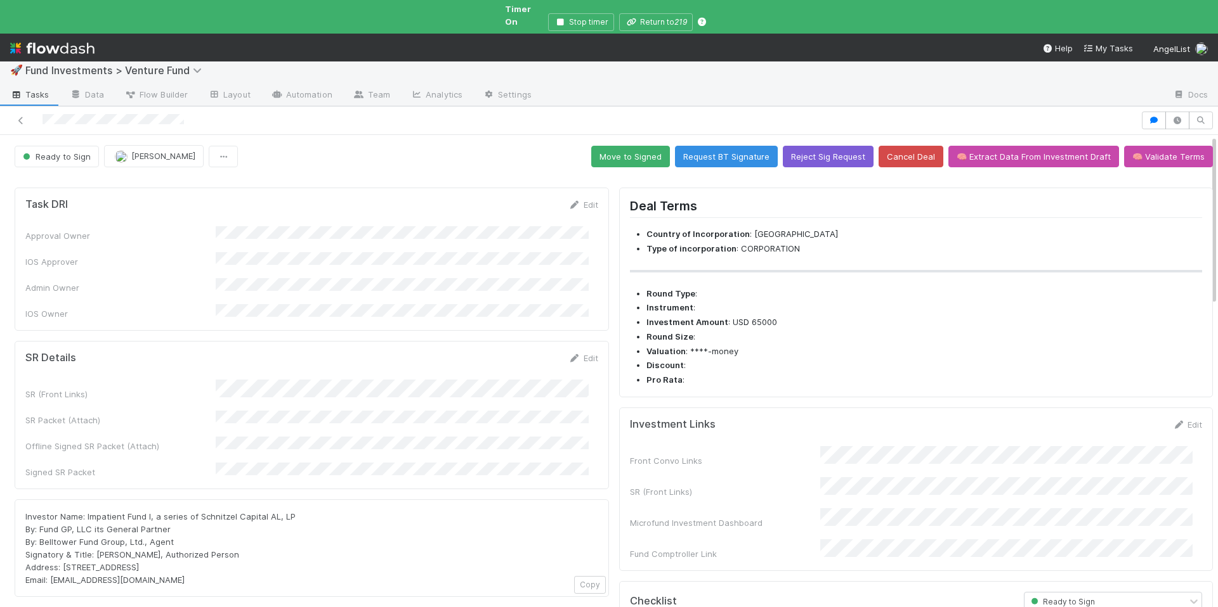
scroll to position [10, 0]
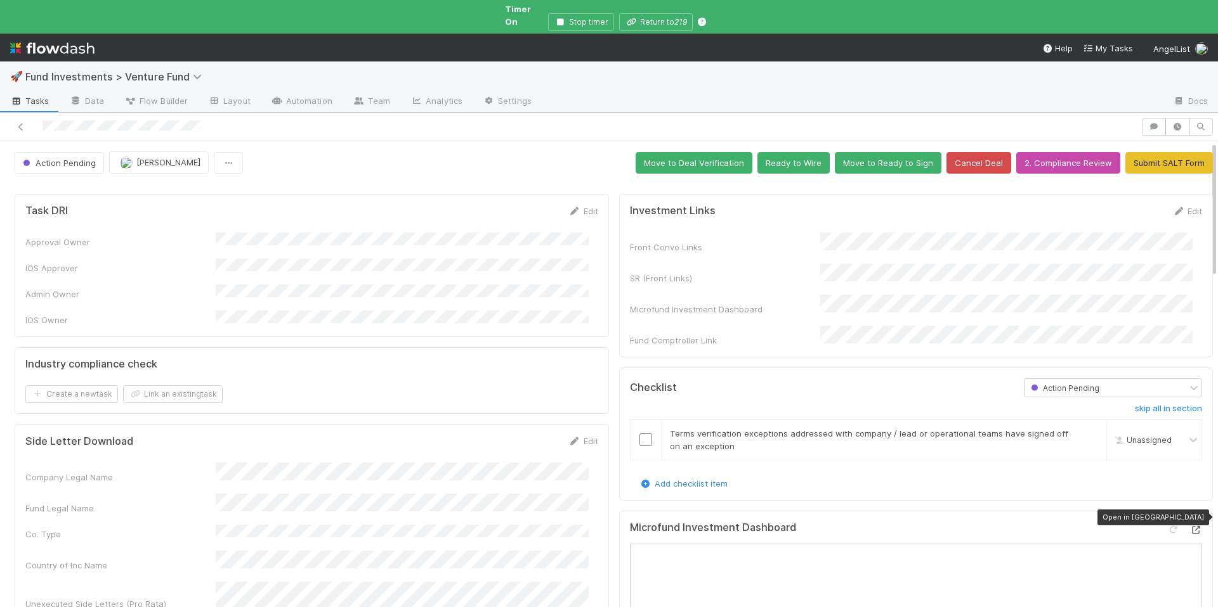
click at [1189, 524] on div at bounding box center [1195, 530] width 13 height 13
